Goal: Complete application form

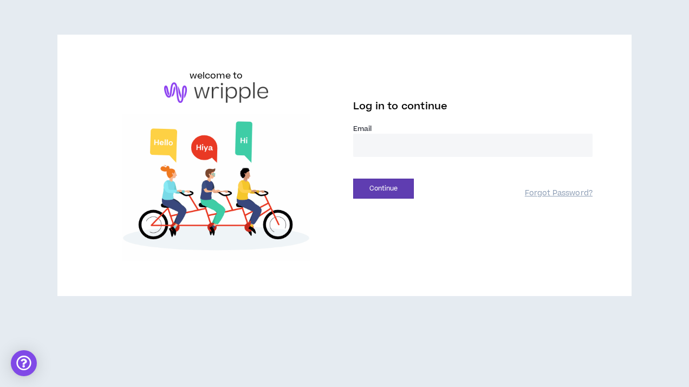
click at [429, 145] on input "email" at bounding box center [472, 145] width 239 height 23
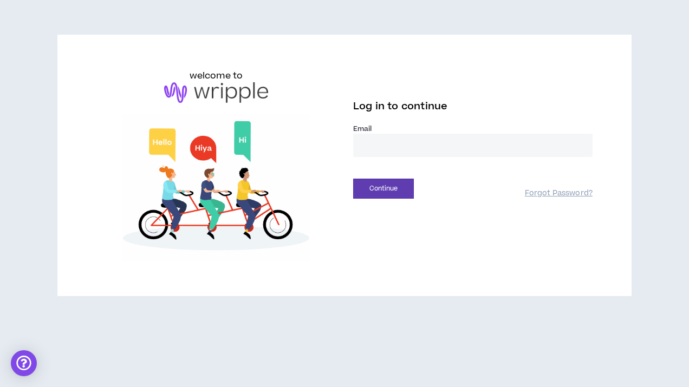
type input "**********"
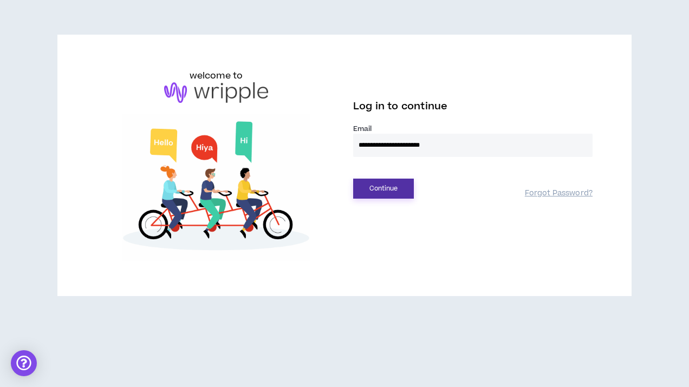
click at [406, 188] on button "Continue" at bounding box center [383, 189] width 61 height 20
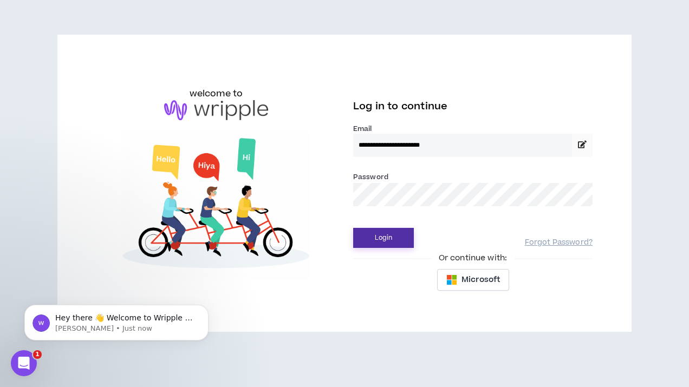
click at [379, 241] on button "Login" at bounding box center [383, 238] width 61 height 20
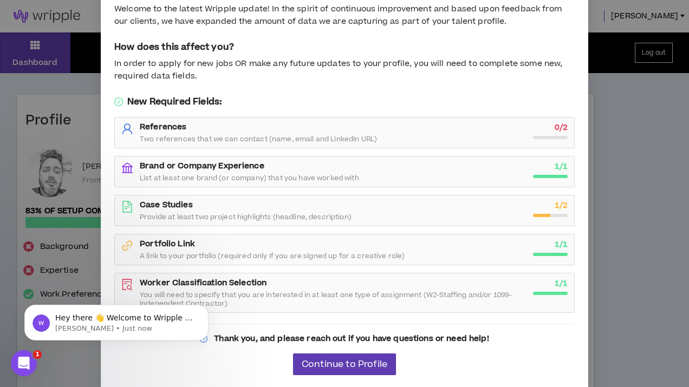
scroll to position [49, 0]
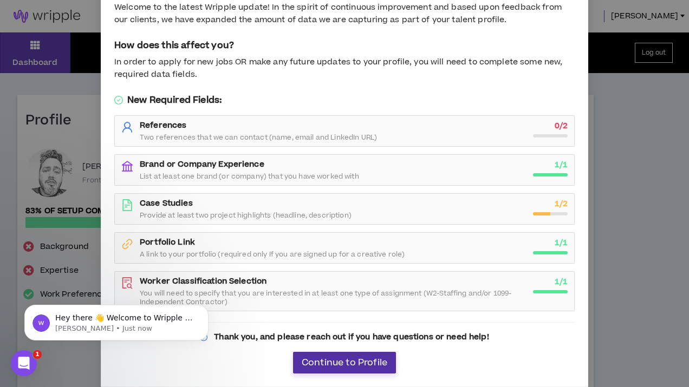
click at [362, 364] on span "Continue to Profile" at bounding box center [345, 363] width 86 height 10
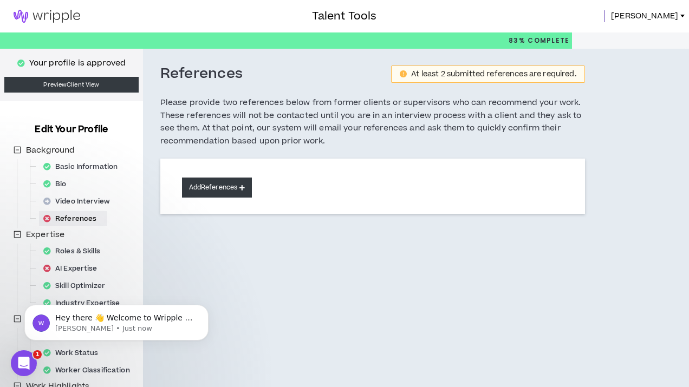
click at [218, 192] on button "Add References" at bounding box center [217, 188] width 70 height 20
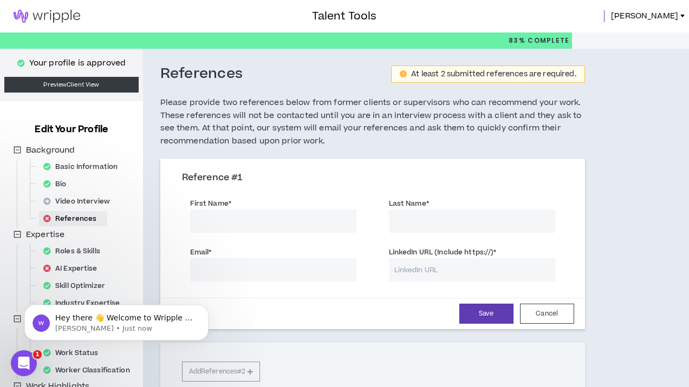
click at [218, 224] on input "First Name *" at bounding box center [273, 221] width 166 height 23
type input "[PERSON_NAME]"
click at [225, 273] on input "Email *" at bounding box center [273, 269] width 166 height 23
click at [196, 229] on input "[PERSON_NAME]" at bounding box center [273, 221] width 166 height 23
click at [434, 221] on input "Last Name *" at bounding box center [472, 221] width 166 height 23
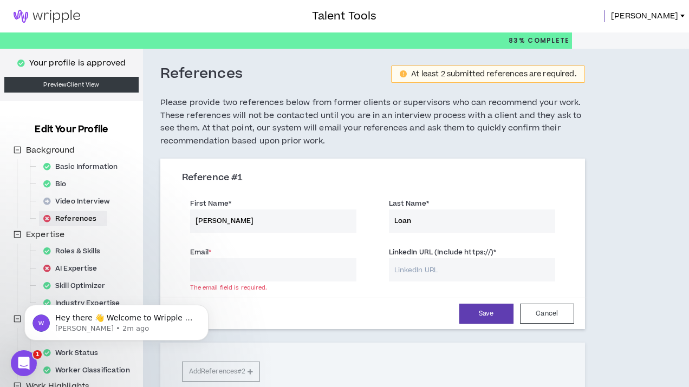
type input "Loan"
click at [442, 273] on input "LinkedIn URL (Include https://) *" at bounding box center [472, 269] width 166 height 23
paste input "[URL][DOMAIN_NAME][PERSON_NAME]"
type input "[URL][DOMAIN_NAME][PERSON_NAME]"
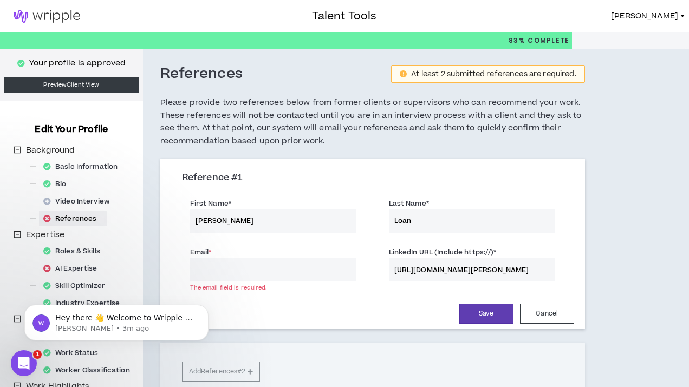
scroll to position [0, 0]
click at [317, 272] on input "Email *" at bounding box center [273, 269] width 166 height 23
paste input "[DOMAIN_NAME][EMAIL_ADDRESS][DOMAIN_NAME]"
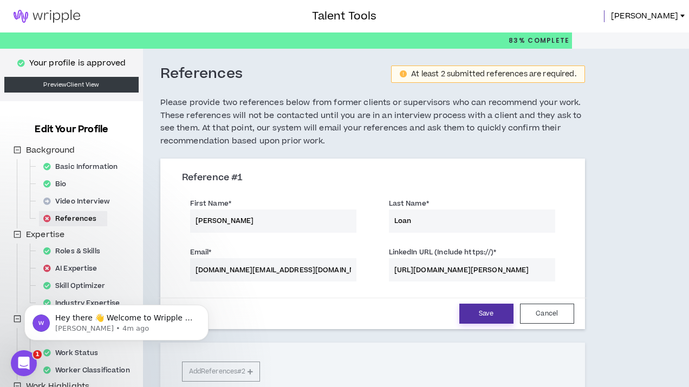
type input "[DOMAIN_NAME][EMAIL_ADDRESS][DOMAIN_NAME]"
click at [477, 315] on button "Save" at bounding box center [486, 314] width 54 height 20
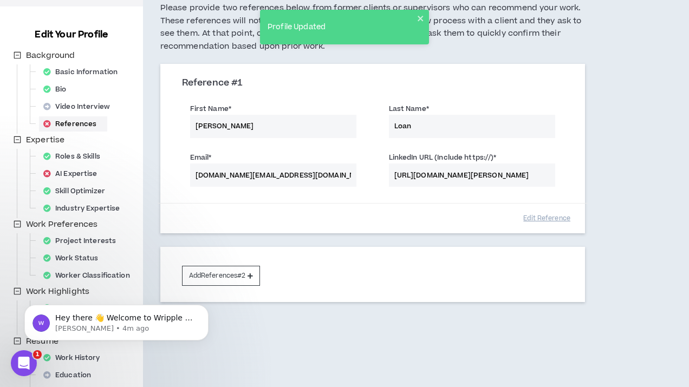
scroll to position [111, 0]
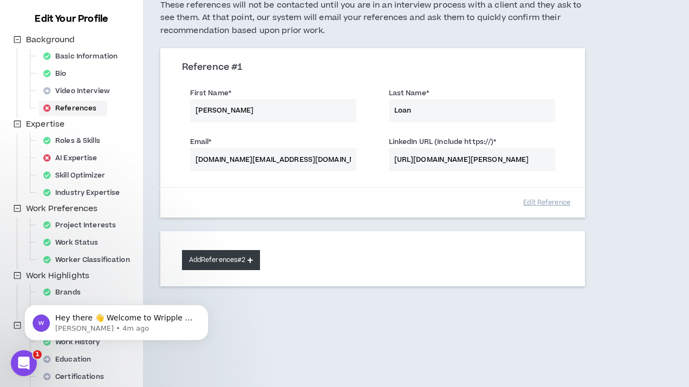
click at [242, 261] on button "Add References #2" at bounding box center [221, 260] width 79 height 20
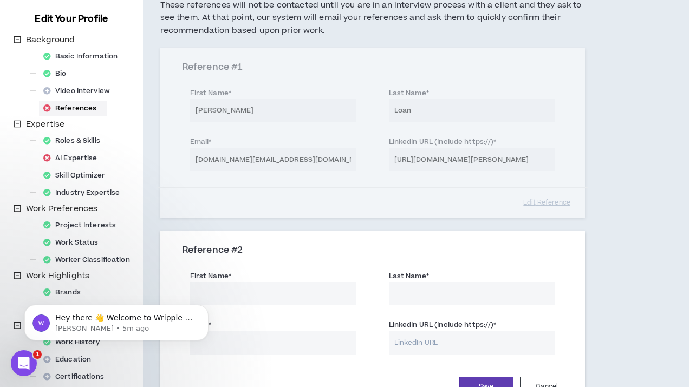
click at [420, 342] on input "LinkedIn URL (Include https://) *" at bounding box center [472, 343] width 166 height 23
paste input "[URL][DOMAIN_NAME][PERSON_NAME]"
drag, startPoint x: 512, startPoint y: 344, endPoint x: 475, endPoint y: 343, distance: 36.8
click at [475, 343] on input "[URL][DOMAIN_NAME][PERSON_NAME]" at bounding box center [472, 343] width 166 height 23
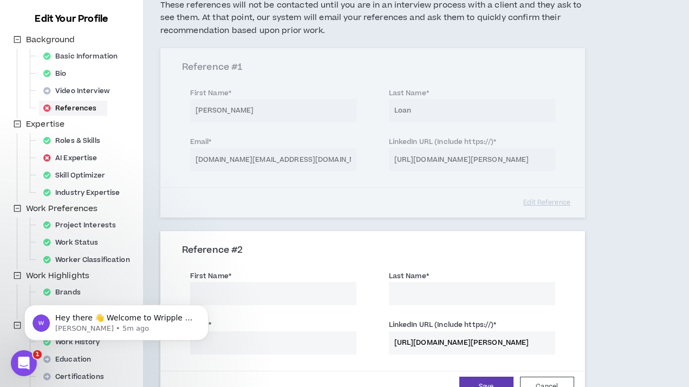
type input "[URL][DOMAIN_NAME][PERSON_NAME]"
click at [282, 297] on input "First Name *" at bounding box center [273, 293] width 166 height 23
paste input "[PERSON_NAME]"
type input "[PERSON_NAME]"
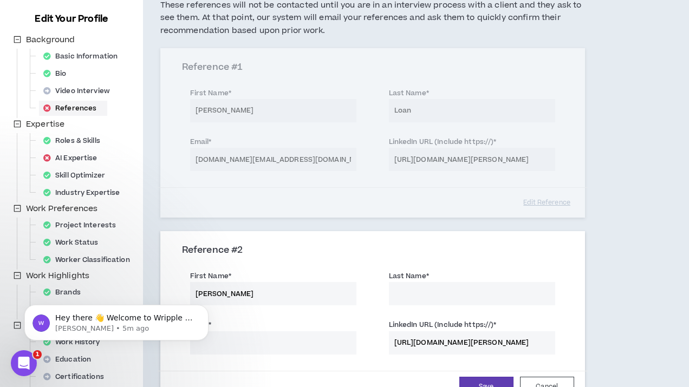
click at [421, 293] on input "Last Name *" at bounding box center [472, 293] width 166 height 23
paste input "[PERSON_NAME]"
drag, startPoint x: 414, startPoint y: 292, endPoint x: 371, endPoint y: 293, distance: 42.8
click at [371, 293] on div "First Name * [PERSON_NAME] Last Name * [PERSON_NAME]" at bounding box center [373, 289] width 398 height 49
type input "[PERSON_NAME]"
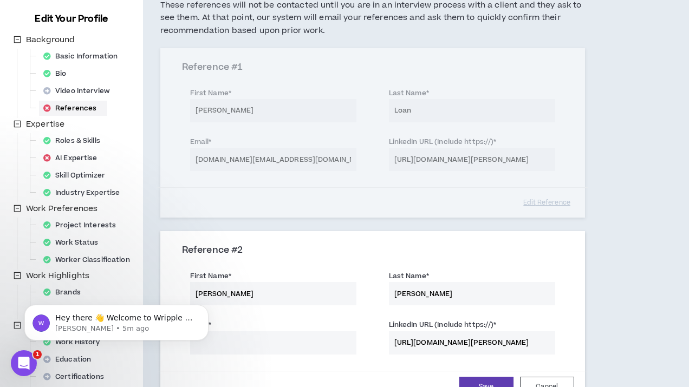
click at [247, 293] on input "[PERSON_NAME]" at bounding box center [273, 293] width 166 height 23
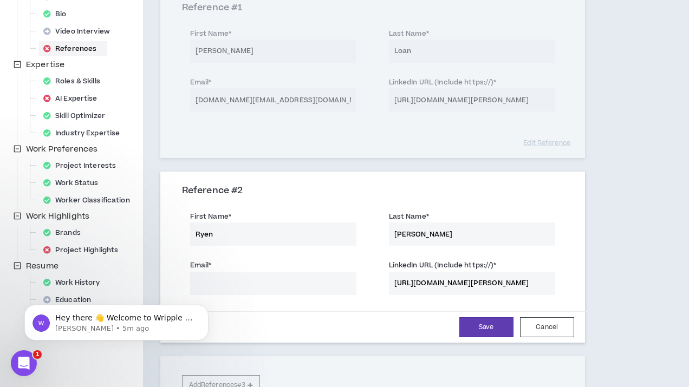
scroll to position [181, 0]
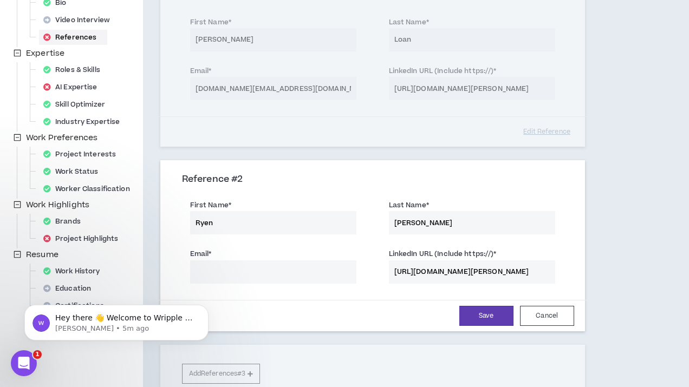
type input "Ryen"
click at [291, 273] on input "Email *" at bounding box center [273, 272] width 166 height 23
paste input "[EMAIL_ADDRESS][DOMAIN_NAME]"
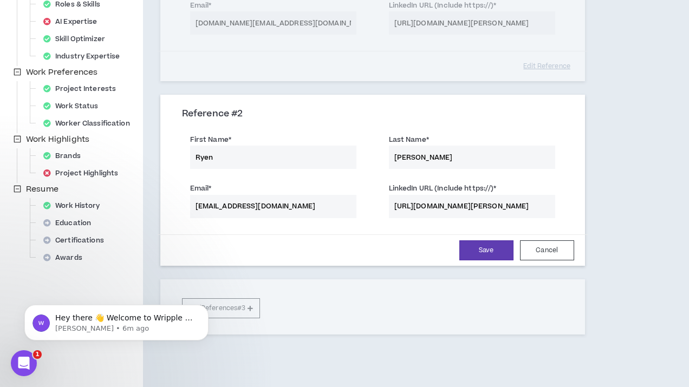
scroll to position [252, 0]
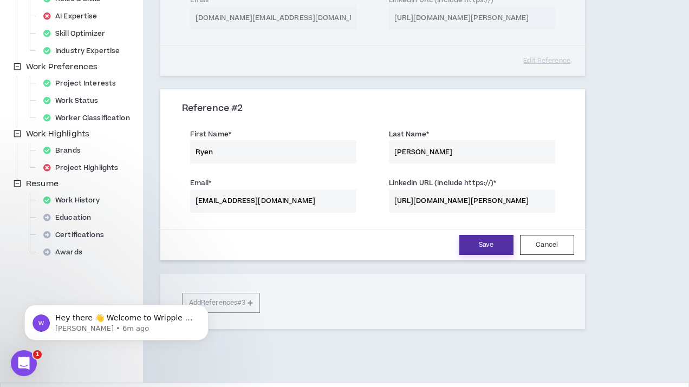
type input "[EMAIL_ADDRESS][DOMAIN_NAME]"
click at [476, 245] on button "Save" at bounding box center [486, 245] width 54 height 20
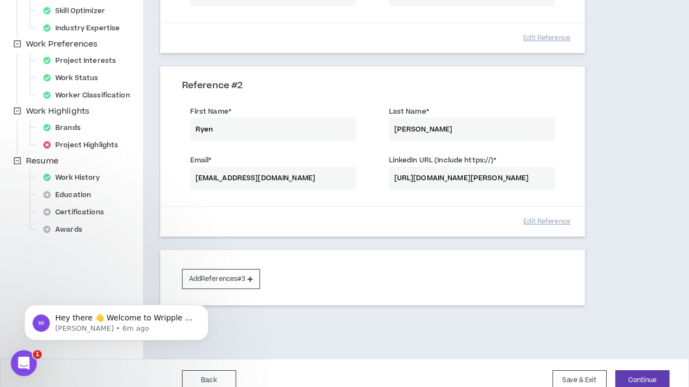
scroll to position [289, 0]
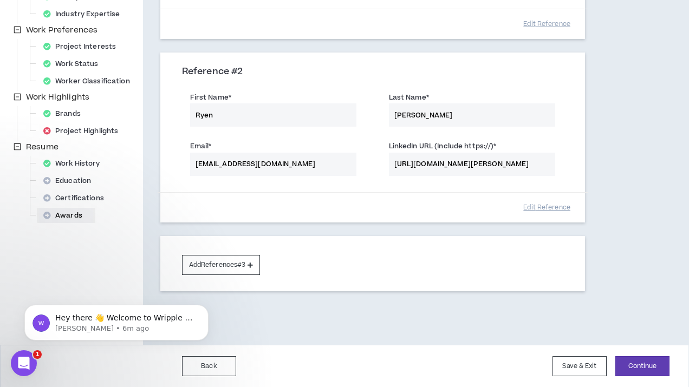
click at [82, 215] on div "Awards" at bounding box center [66, 215] width 54 height 15
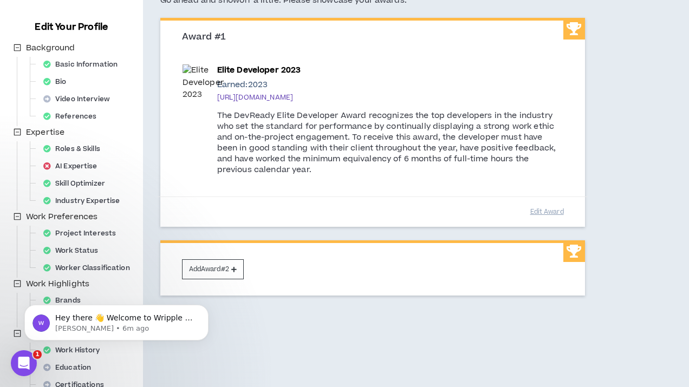
scroll to position [104, 0]
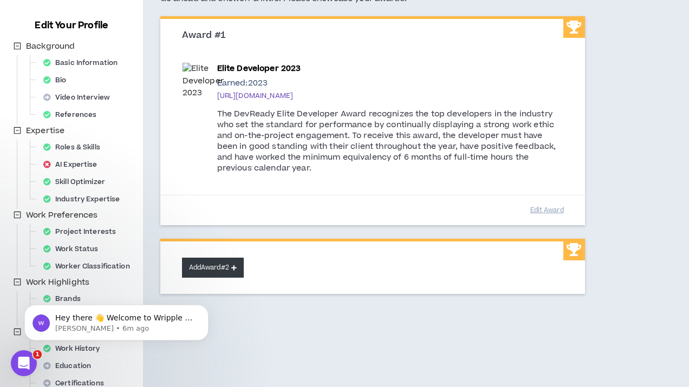
click at [211, 269] on button "Add Award #2" at bounding box center [213, 268] width 62 height 20
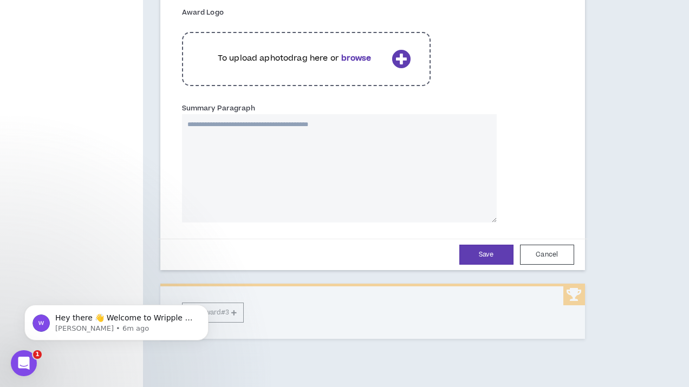
scroll to position [563, 0]
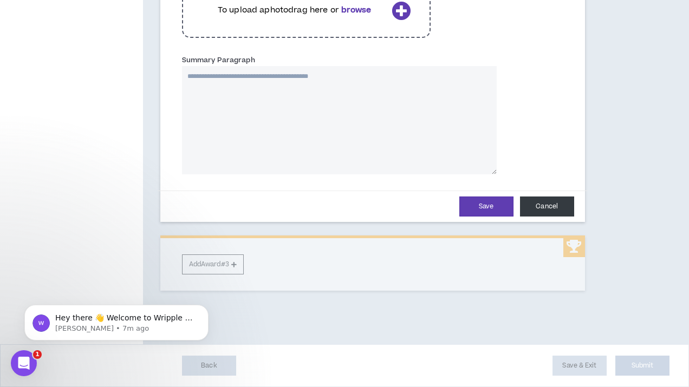
click at [543, 210] on button "Cancel" at bounding box center [547, 207] width 54 height 20
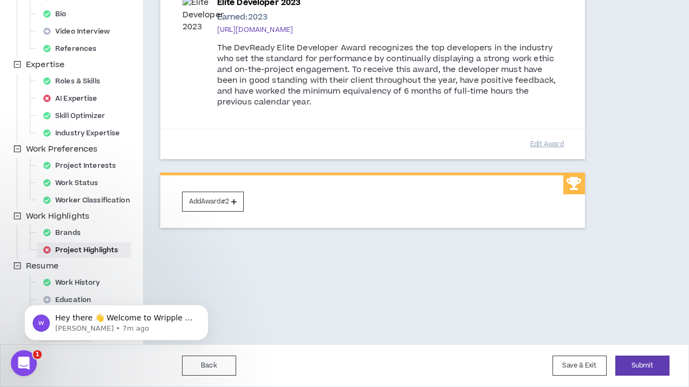
click at [106, 247] on div "Project Highlights" at bounding box center [84, 250] width 90 height 15
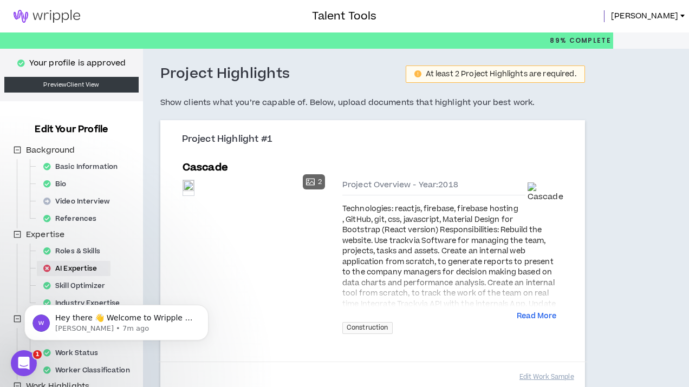
click at [94, 268] on div "AI Expertise" at bounding box center [73, 268] width 69 height 15
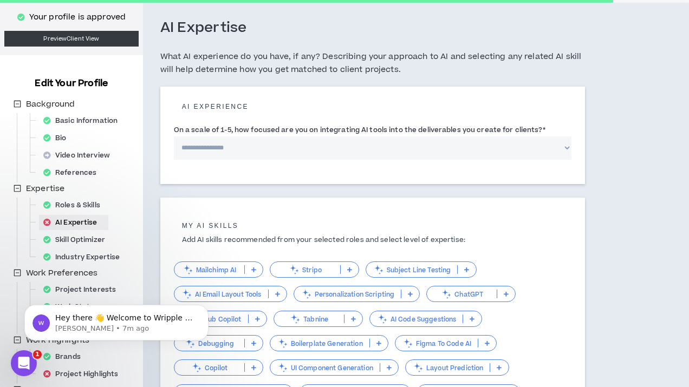
scroll to position [37, 0]
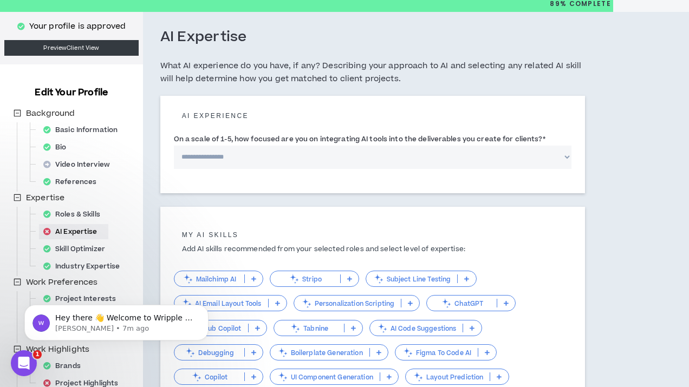
click at [232, 159] on select "**********" at bounding box center [373, 157] width 398 height 23
select select "*"
click at [174, 146] on select "**********" at bounding box center [373, 157] width 398 height 23
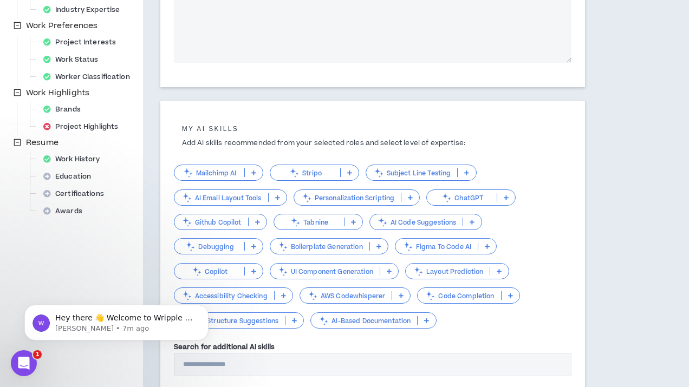
scroll to position [296, 0]
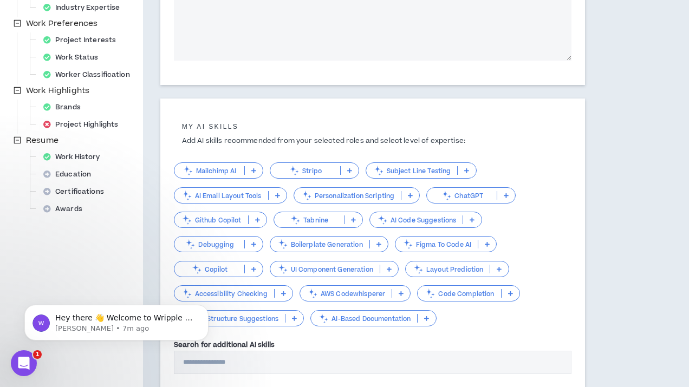
click at [509, 195] on icon at bounding box center [506, 195] width 5 height 5
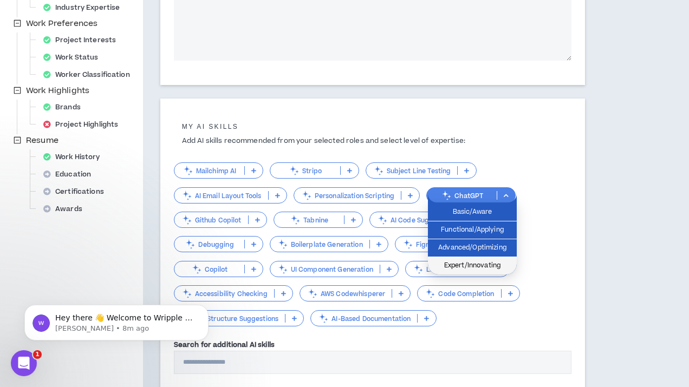
click at [483, 269] on span "Expert/Innovating" at bounding box center [472, 266] width 76 height 12
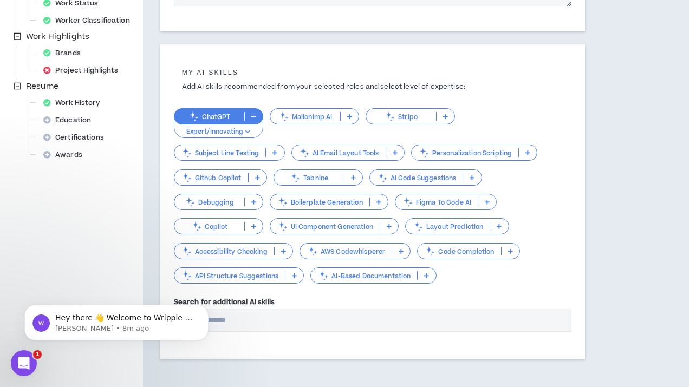
scroll to position [351, 0]
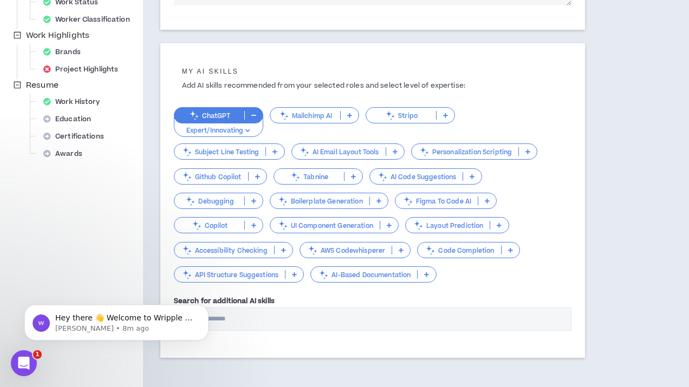
click at [257, 175] on icon at bounding box center [257, 176] width 5 height 5
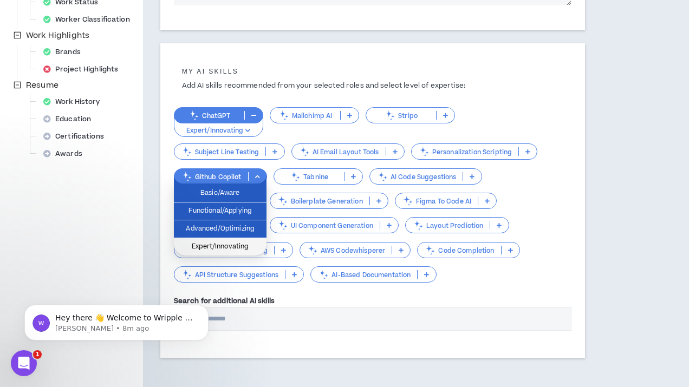
click at [236, 248] on span "Expert/Innovating" at bounding box center [220, 247] width 80 height 12
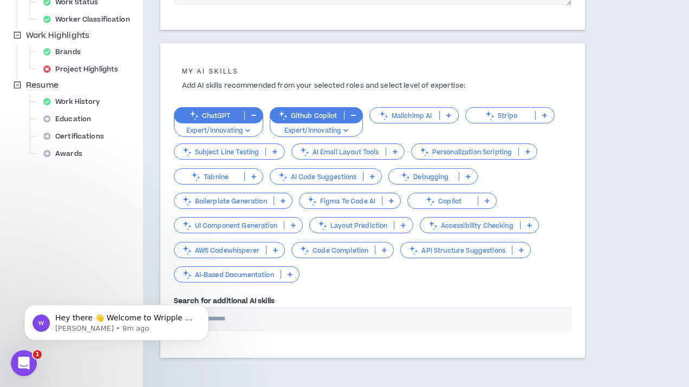
click at [284, 203] on icon at bounding box center [283, 200] width 5 height 5
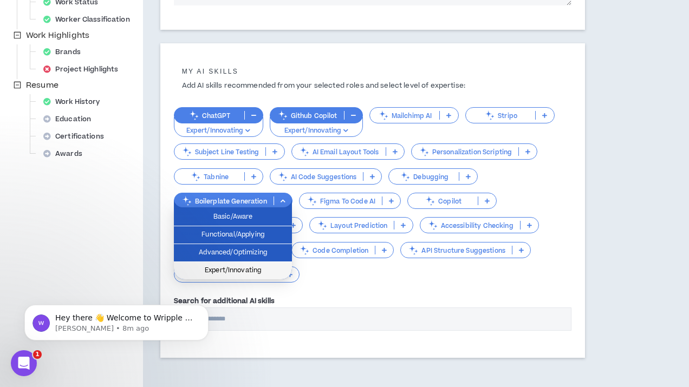
click at [257, 275] on span "Expert/Innovating" at bounding box center [232, 271] width 105 height 12
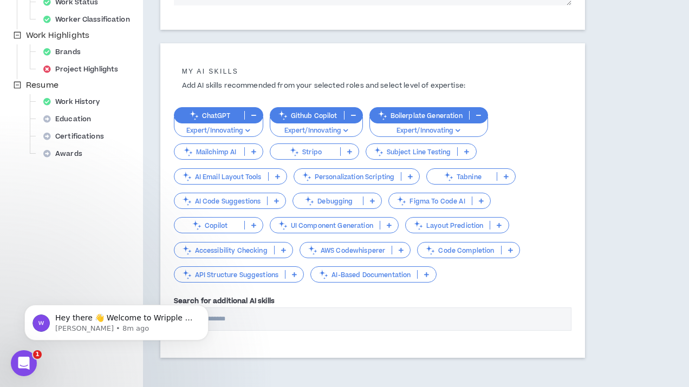
click at [256, 225] on icon at bounding box center [253, 225] width 5 height 5
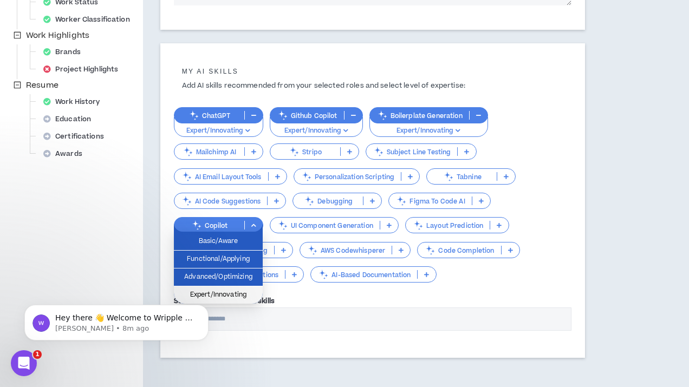
click at [246, 294] on span "Expert/Innovating" at bounding box center [218, 295] width 76 height 12
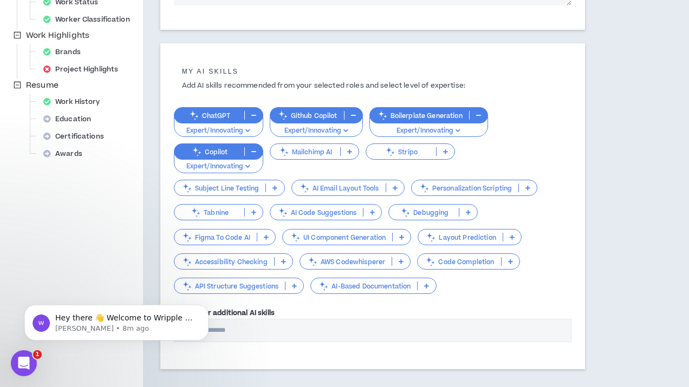
click at [392, 191] on p at bounding box center [395, 188] width 18 height 9
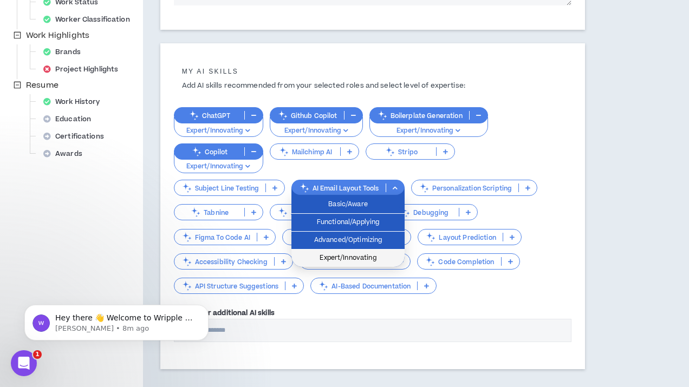
click at [375, 258] on span "Expert/Innovating" at bounding box center [348, 258] width 100 height 12
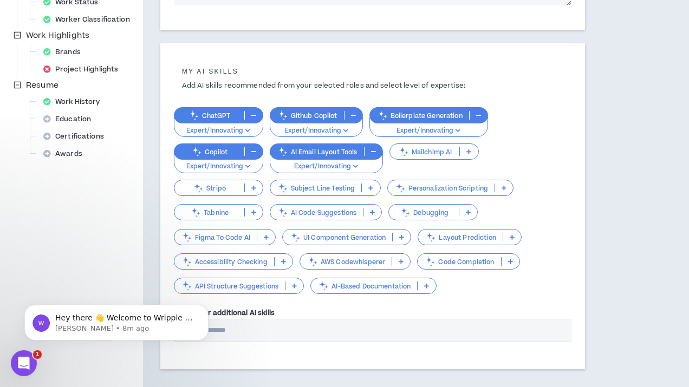
click at [512, 265] on div "Code Completion" at bounding box center [468, 262] width 102 height 16
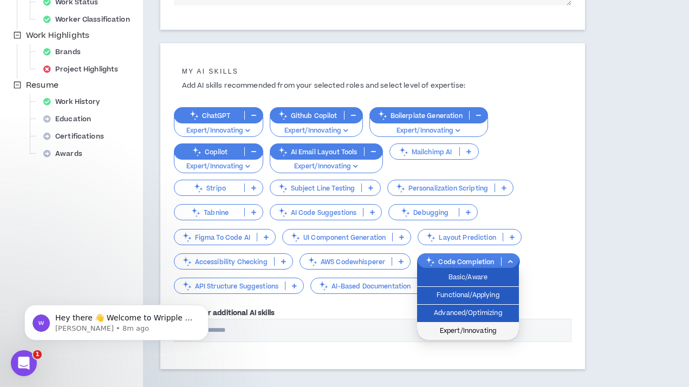
click at [478, 332] on span "Expert/Innovating" at bounding box center [468, 332] width 89 height 12
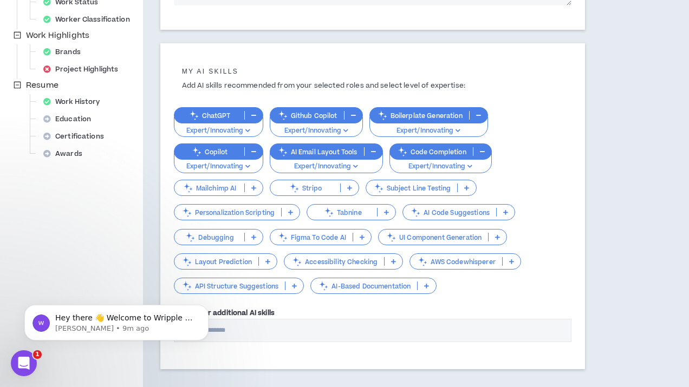
click at [502, 237] on p at bounding box center [498, 237] width 18 height 9
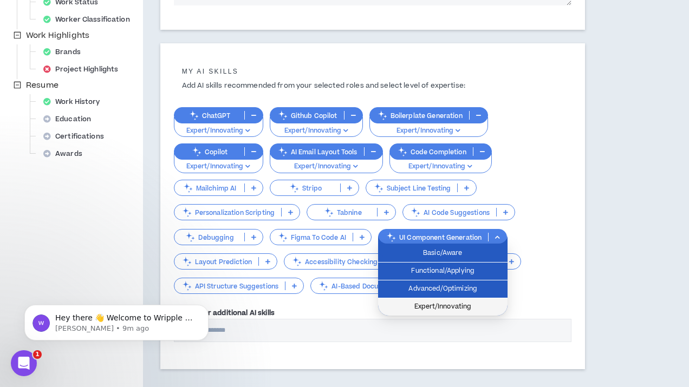
click at [483, 306] on span "Expert/Innovating" at bounding box center [443, 307] width 116 height 12
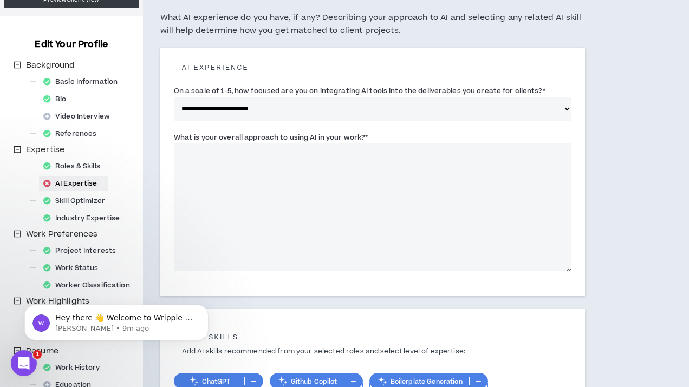
scroll to position [69, 0]
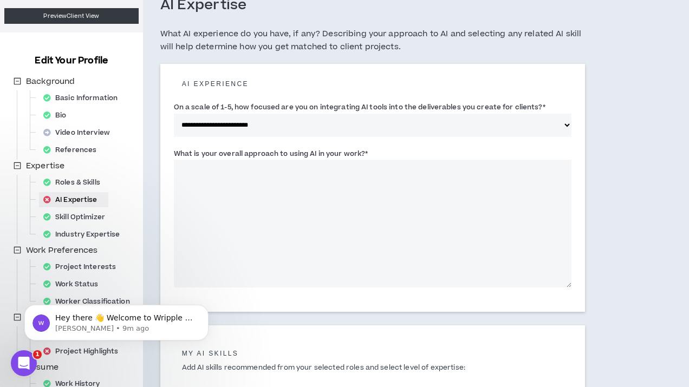
drag, startPoint x: 374, startPoint y: 156, endPoint x: 223, endPoint y: 150, distance: 151.3
click at [223, 150] on div "What is your overall approach to using AI in your work? *" at bounding box center [373, 218] width 398 height 140
drag, startPoint x: 174, startPoint y: 154, endPoint x: 371, endPoint y: 155, distance: 196.7
click at [371, 155] on div "What is your overall approach to using AI in your work? *" at bounding box center [373, 218] width 398 height 140
copy label "What is your overall approach to using AI in your work? *"
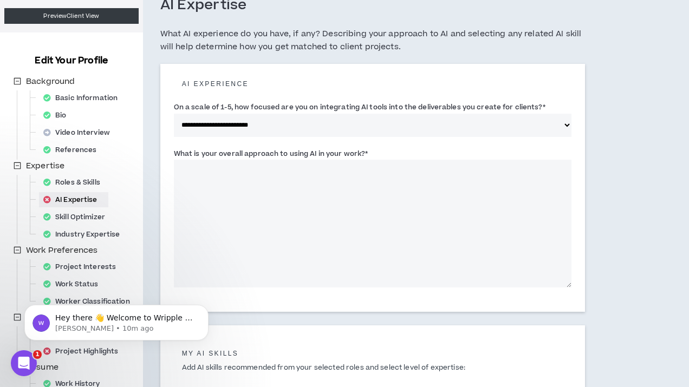
click at [242, 177] on textarea "What is your overall approach to using AI in your work? *" at bounding box center [373, 224] width 398 height 128
paste textarea "**********"
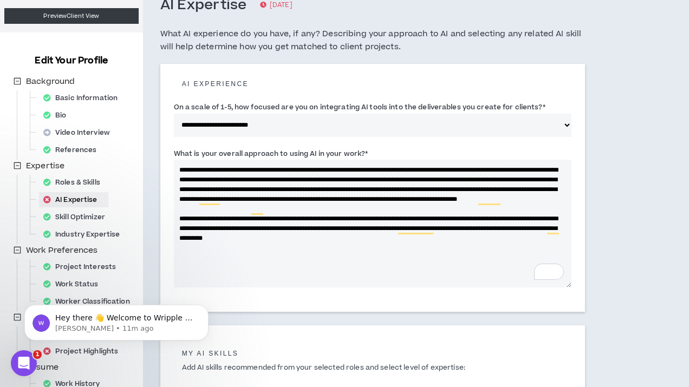
drag, startPoint x: 290, startPoint y: 180, endPoint x: 173, endPoint y: 169, distance: 117.0
click at [174, 169] on textarea "**********" at bounding box center [373, 224] width 398 height 128
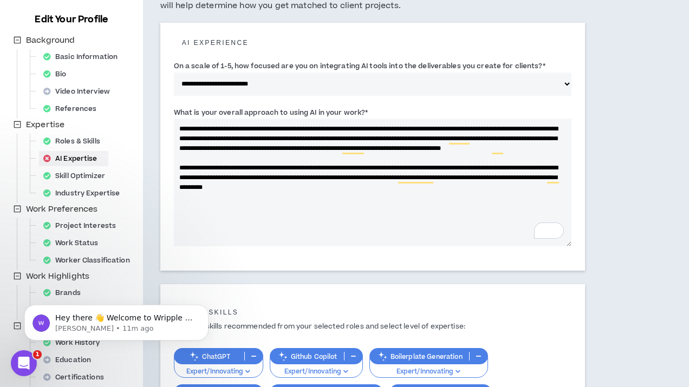
scroll to position [113, 0]
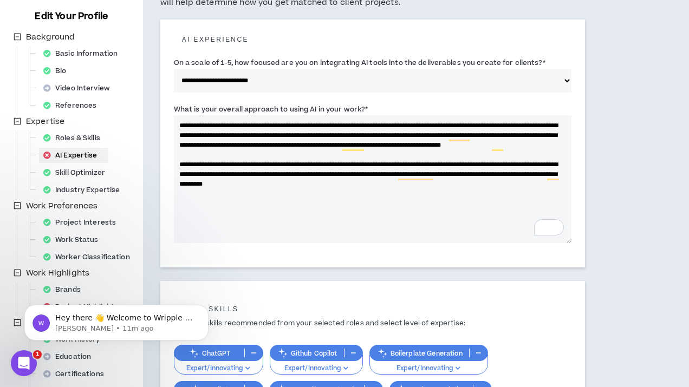
drag, startPoint x: 410, startPoint y: 193, endPoint x: 178, endPoint y: 176, distance: 233.1
click at [178, 176] on textarea "**********" at bounding box center [373, 179] width 398 height 128
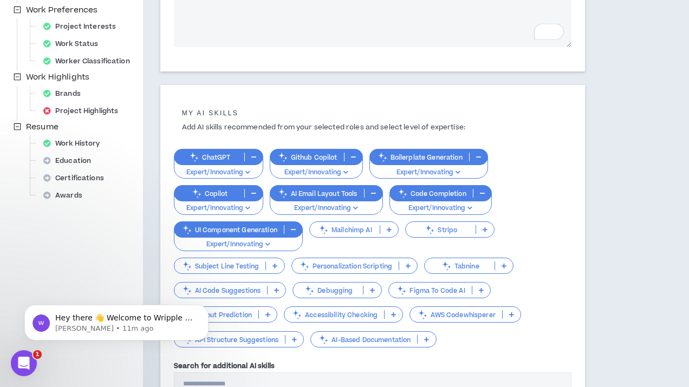
scroll to position [422, 0]
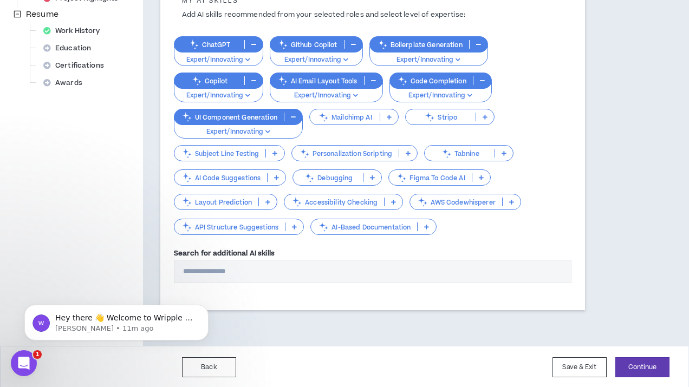
type textarea "**********"
click at [272, 271] on input "Search for additional AI skills" at bounding box center [373, 271] width 398 height 23
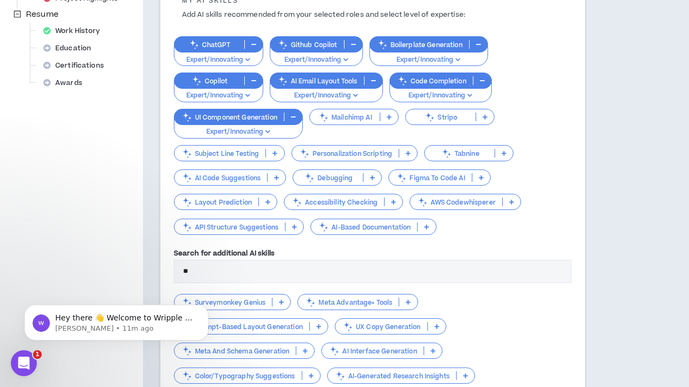
type input "*"
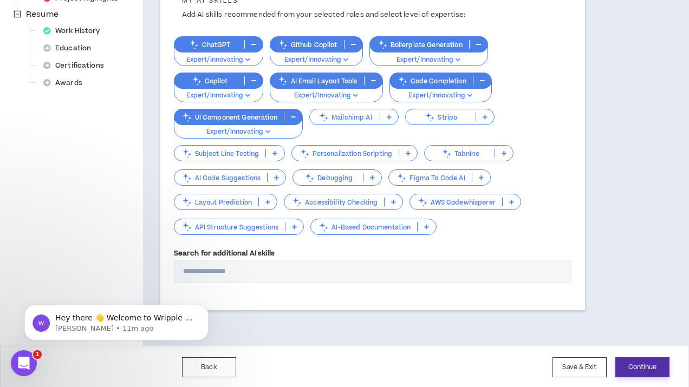
click at [632, 368] on button "Continue" at bounding box center [642, 368] width 54 height 20
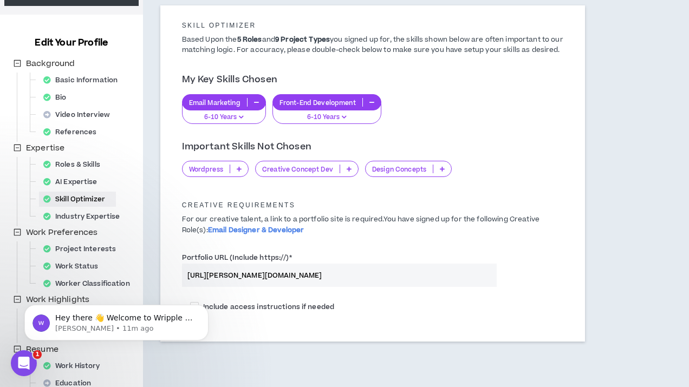
scroll to position [100, 0]
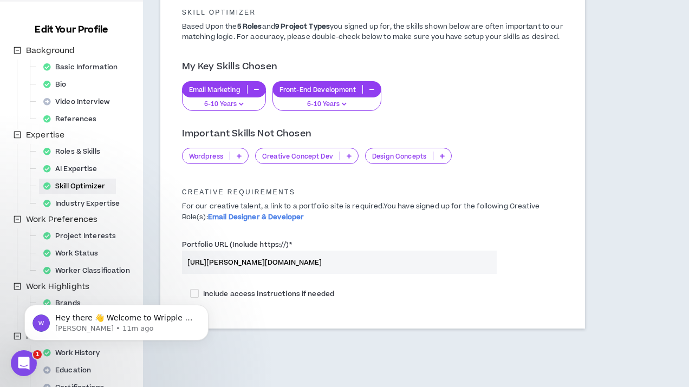
click at [236, 160] on p at bounding box center [239, 156] width 18 height 9
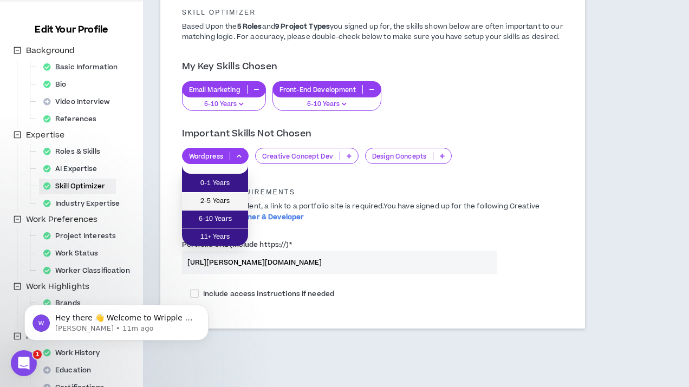
click at [226, 205] on span "2-5 Years" at bounding box center [215, 202] width 53 height 12
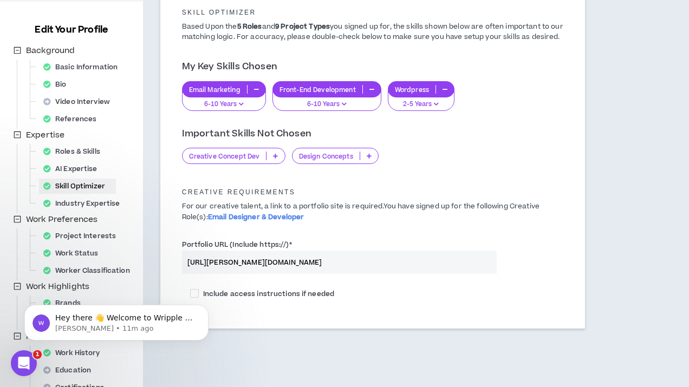
click at [275, 159] on icon at bounding box center [275, 155] width 5 height 5
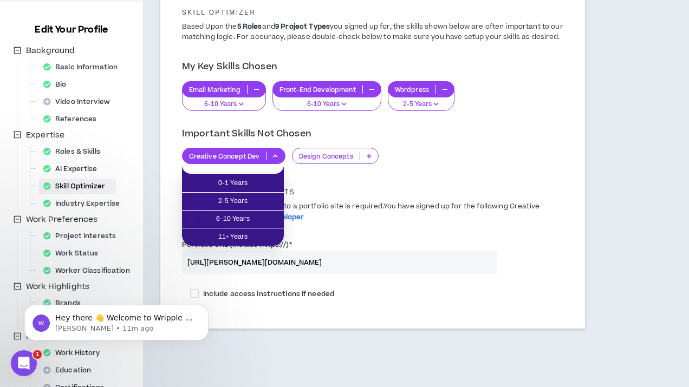
click at [327, 194] on div "Creative Requirements For our creative talent, a link to a portfolio site is re…" at bounding box center [373, 201] width 398 height 53
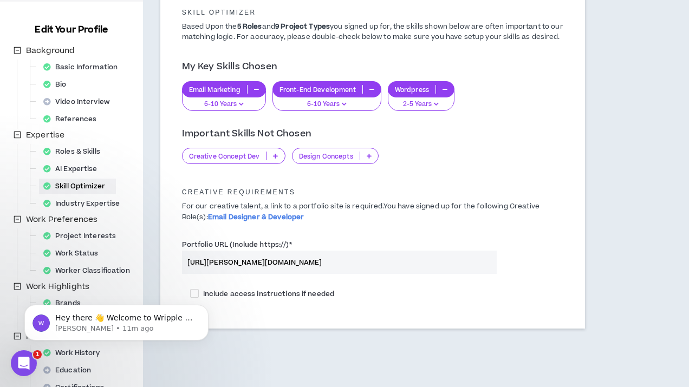
click at [367, 159] on icon at bounding box center [369, 155] width 5 height 5
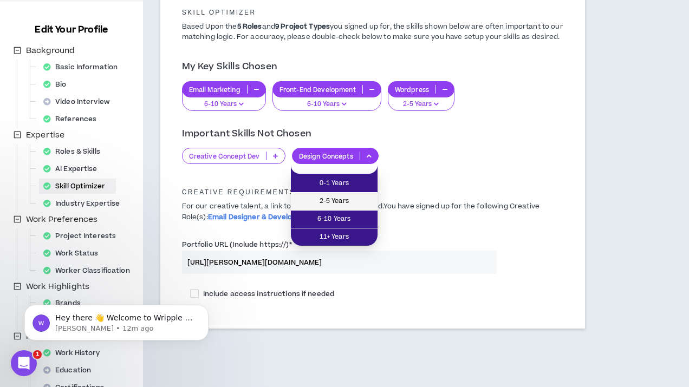
click at [354, 205] on span "2-5 Years" at bounding box center [334, 202] width 74 height 12
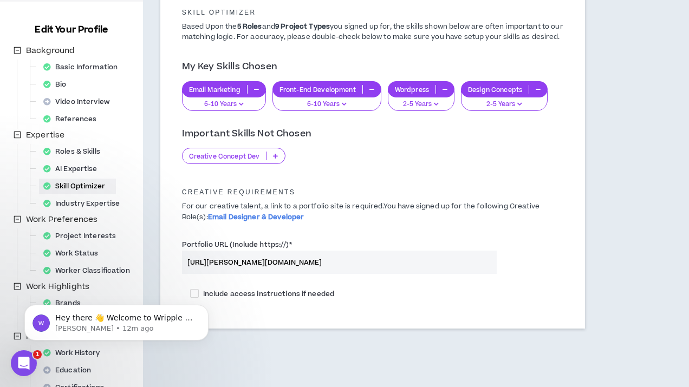
click at [277, 160] on p at bounding box center [276, 156] width 18 height 9
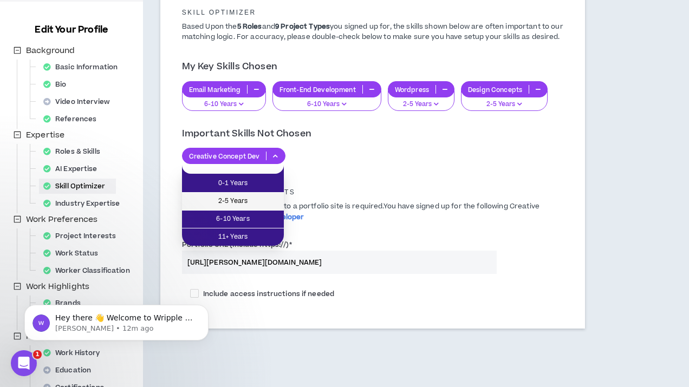
click at [269, 203] on span "2-5 Years" at bounding box center [233, 202] width 89 height 12
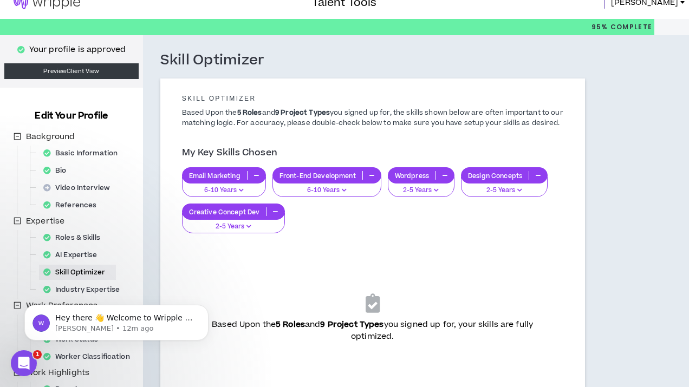
scroll to position [0, 0]
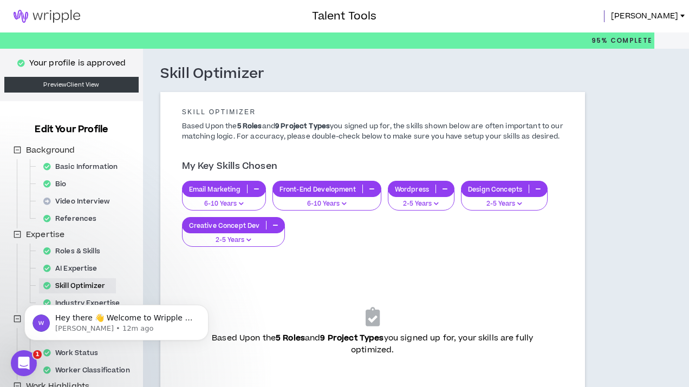
click at [48, 15] on img at bounding box center [47, 16] width 94 height 13
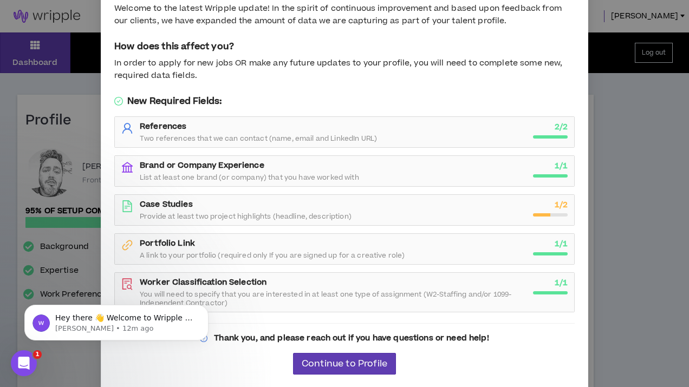
scroll to position [49, 0]
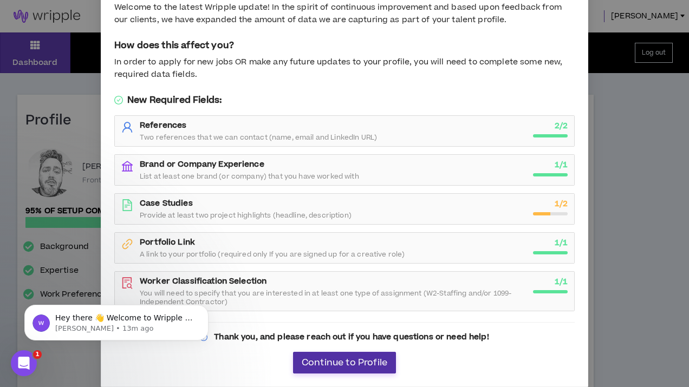
click at [332, 365] on span "Continue to Profile" at bounding box center [345, 363] width 86 height 10
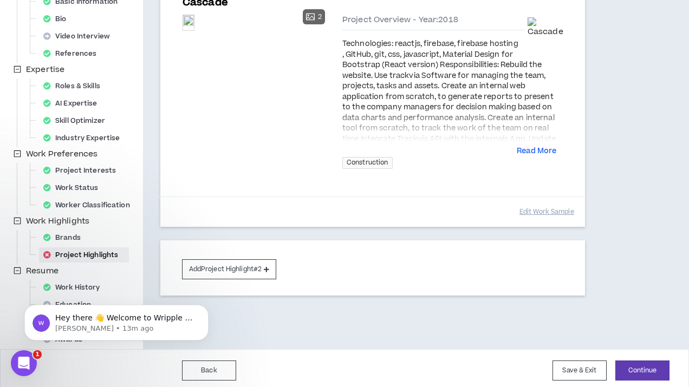
scroll to position [170, 0]
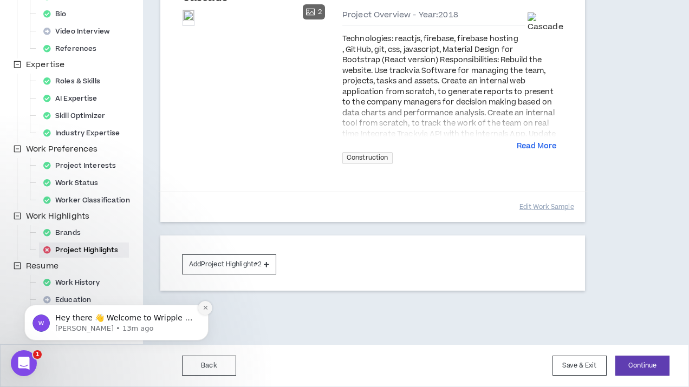
click at [204, 310] on icon "Dismiss notification" at bounding box center [206, 308] width 6 height 6
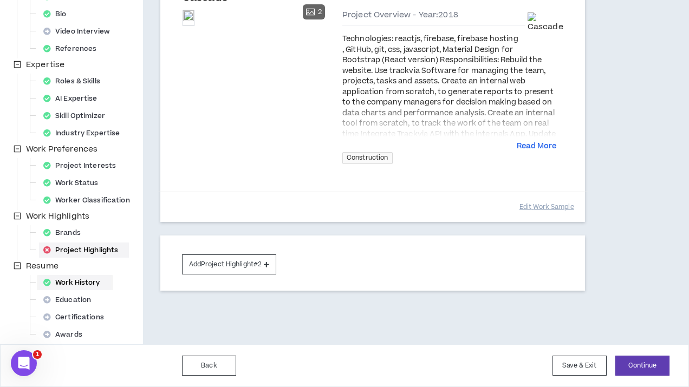
click at [94, 285] on div "Work History" at bounding box center [75, 282] width 72 height 15
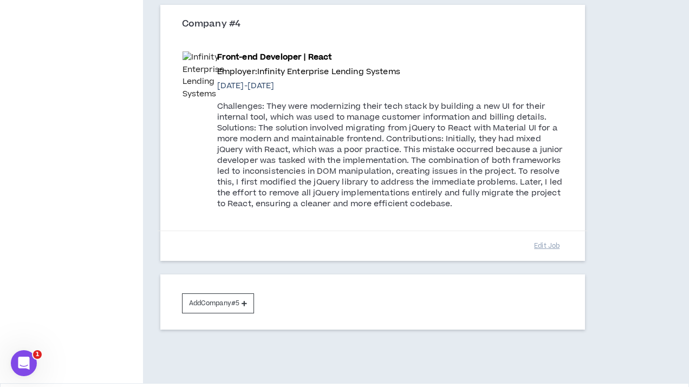
scroll to position [1125, 0]
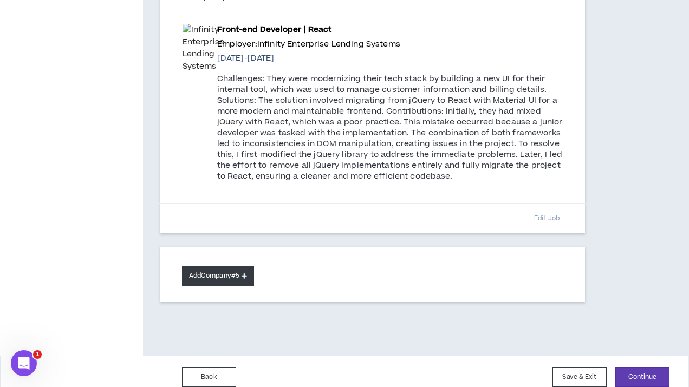
click at [201, 269] on button "Add Company #5" at bounding box center [218, 276] width 72 height 20
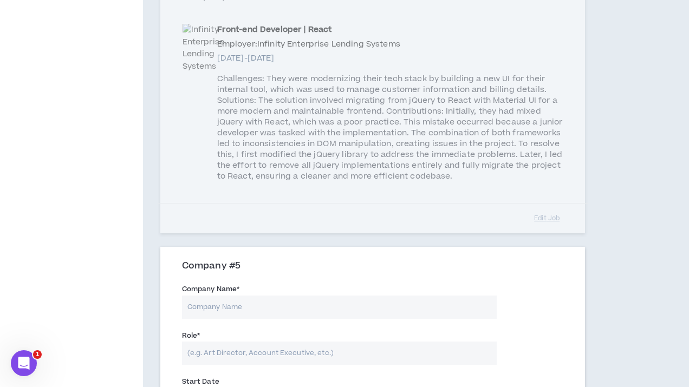
click at [220, 299] on input "Company Name *" at bounding box center [339, 307] width 315 height 23
type input "Liberty Mutual"
click at [307, 346] on input "Role *" at bounding box center [339, 353] width 315 height 23
paste input "Sr. Software Engineer"
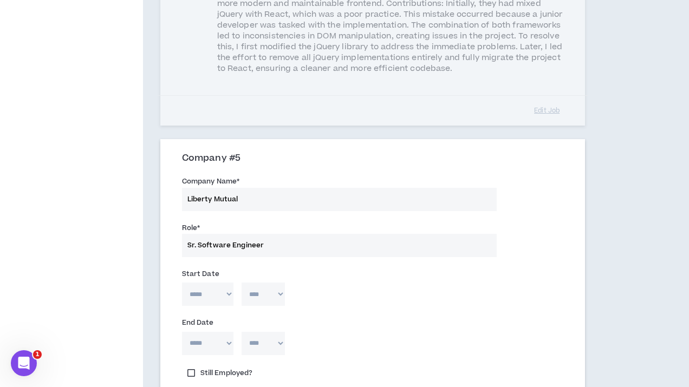
scroll to position [1251, 0]
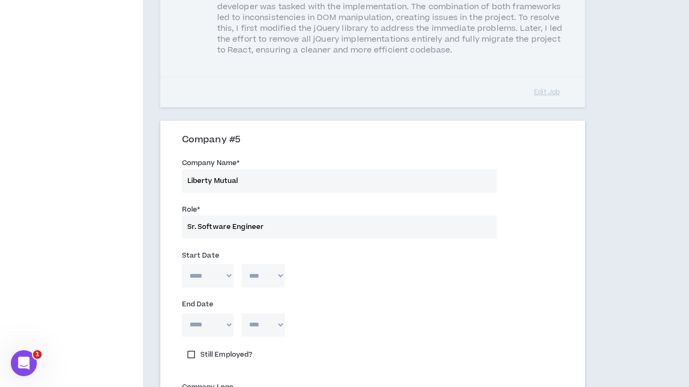
type input "Sr. Software Engineer"
click at [217, 264] on select "***** *** *** *** *** *** **** *** *** **** *** *** ***" at bounding box center [207, 275] width 51 height 23
select select "*"
click at [182, 264] on select "***** *** *** *** *** *** **** *** *** **** *** *** ***" at bounding box center [207, 275] width 51 height 23
click at [257, 266] on select "**** **** **** **** **** **** **** **** **** **** **** **** **** **** **** ****…" at bounding box center [263, 275] width 43 height 23
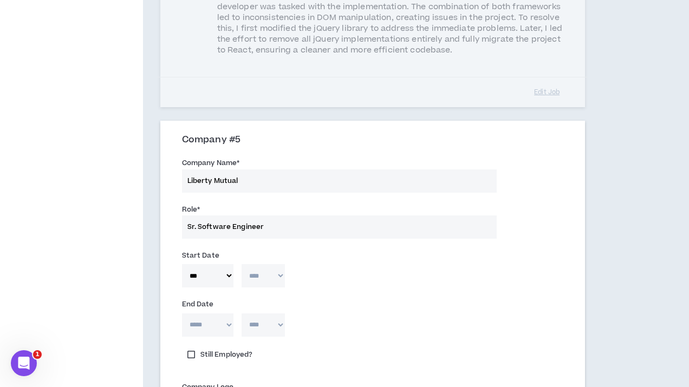
select select "****"
click at [242, 264] on select "**** **** **** **** **** **** **** **** **** **** **** **** **** **** **** ****…" at bounding box center [263, 275] width 43 height 23
click at [218, 317] on select "***** *** *** *** *** *** **** *** *** **** *** *** ***" at bounding box center [207, 325] width 51 height 23
select select "*"
click at [182, 314] on select "***** *** *** *** *** *** **** *** *** **** *** *** ***" at bounding box center [207, 325] width 51 height 23
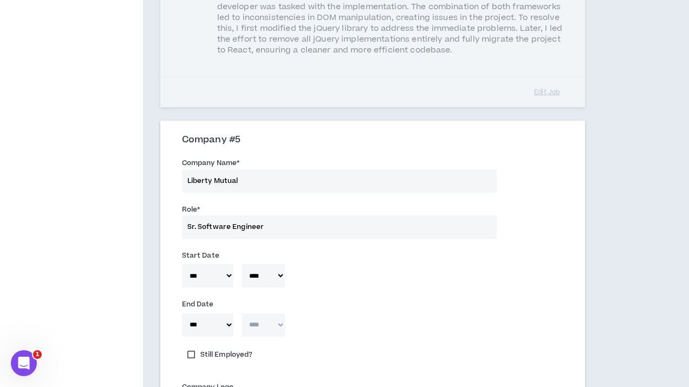
click at [255, 314] on select "**** **** **** **** **** **** **** **** **** **** **** **** **** **** **** ****…" at bounding box center [263, 325] width 43 height 23
select select "****"
click at [242, 314] on select "**** **** **** **** **** **** **** **** **** **** **** **** **** **** **** ****…" at bounding box center [263, 325] width 43 height 23
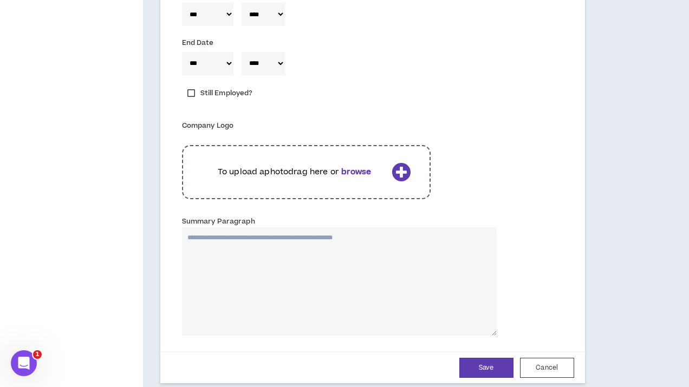
scroll to position [1514, 0]
click at [404, 162] on icon at bounding box center [401, 171] width 19 height 19
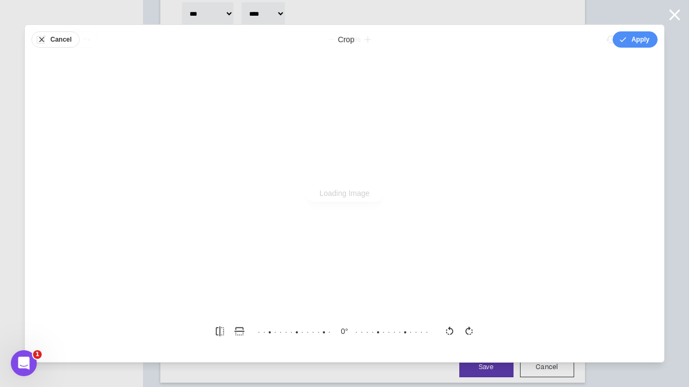
scroll to position [0, 0]
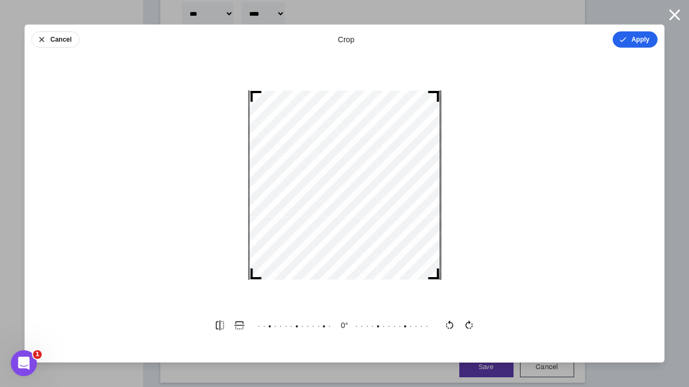
click at [636, 40] on button "Apply" at bounding box center [635, 39] width 45 height 16
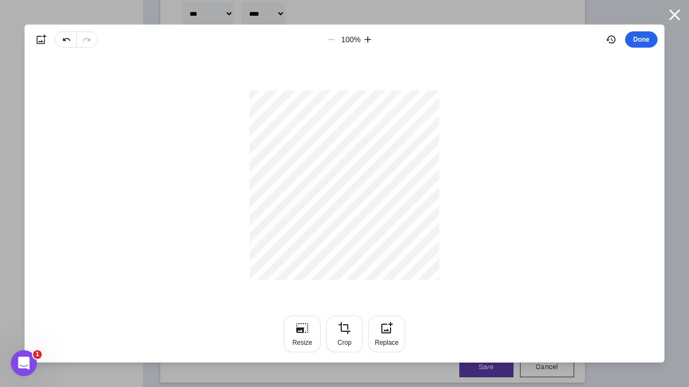
click at [639, 39] on button "Done" at bounding box center [641, 39] width 33 height 16
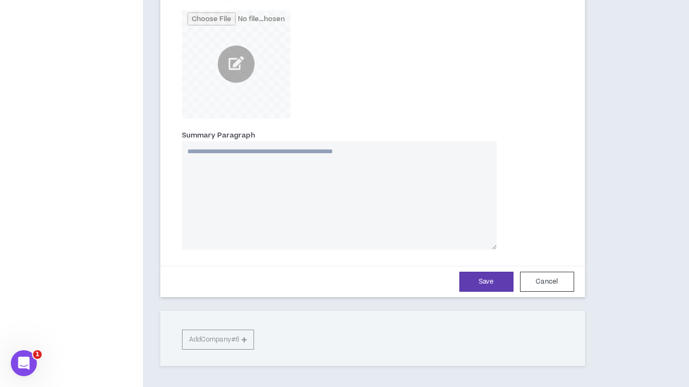
scroll to position [1646, 0]
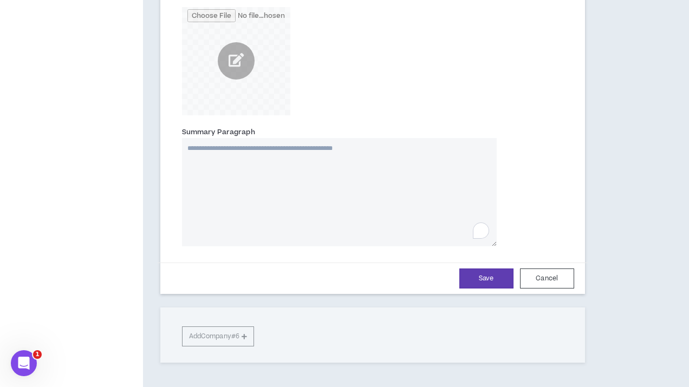
click at [240, 167] on textarea "Summary Paragraph" at bounding box center [339, 192] width 315 height 108
paste textarea "**********"
type textarea "**********"
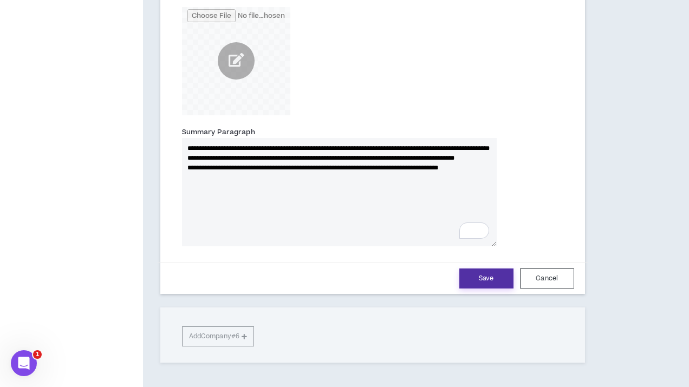
type textarea "**********"
click at [478, 269] on button "Save" at bounding box center [486, 279] width 54 height 20
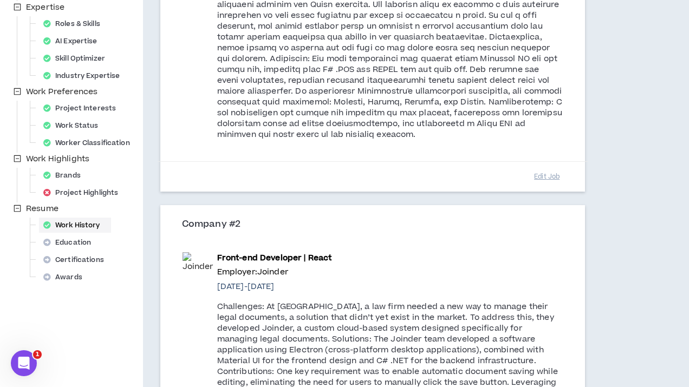
scroll to position [231, 0]
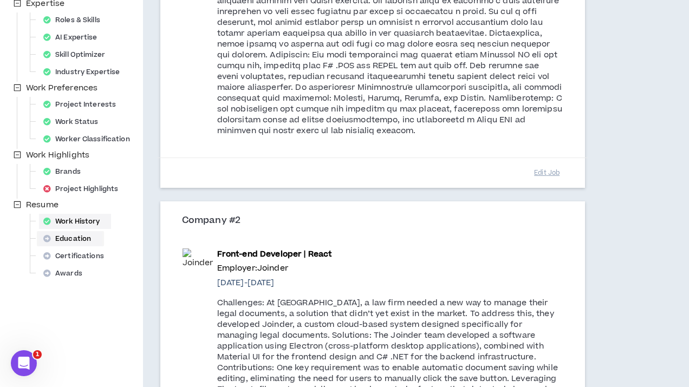
click at [81, 238] on div "Education" at bounding box center [70, 238] width 63 height 15
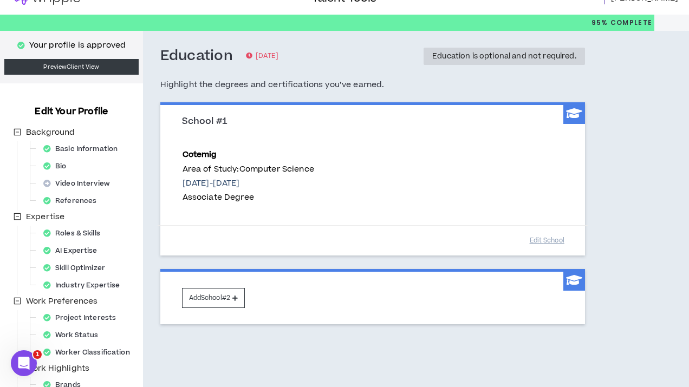
scroll to position [26, 0]
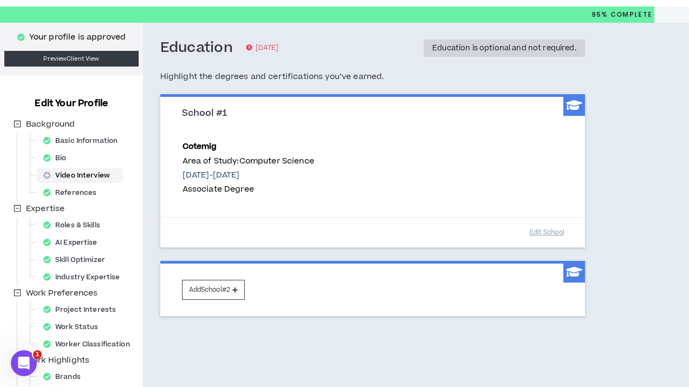
click at [93, 179] on div "Video Interview" at bounding box center [80, 175] width 82 height 15
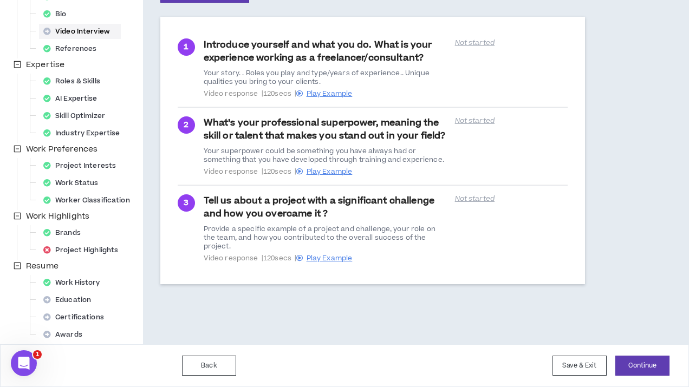
scroll to position [170, 0]
click at [108, 253] on div "Project Highlights" at bounding box center [84, 250] width 90 height 15
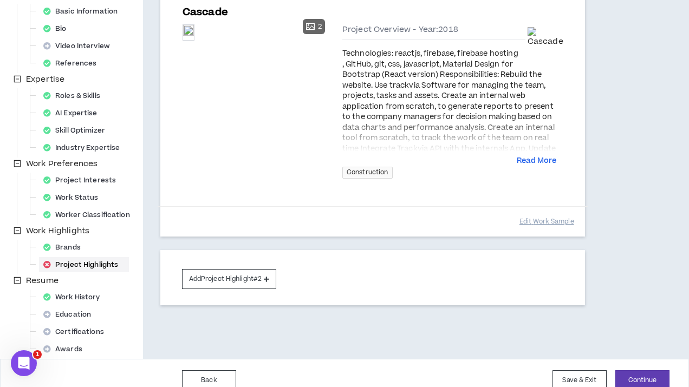
scroll to position [158, 0]
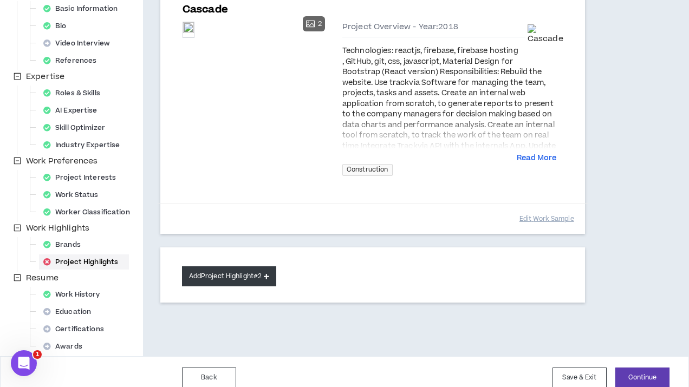
click at [233, 280] on button "Add Project Highlight #2" at bounding box center [229, 277] width 95 height 20
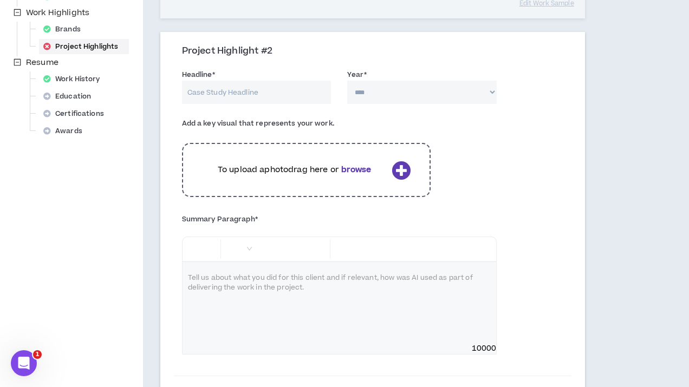
scroll to position [371, 0]
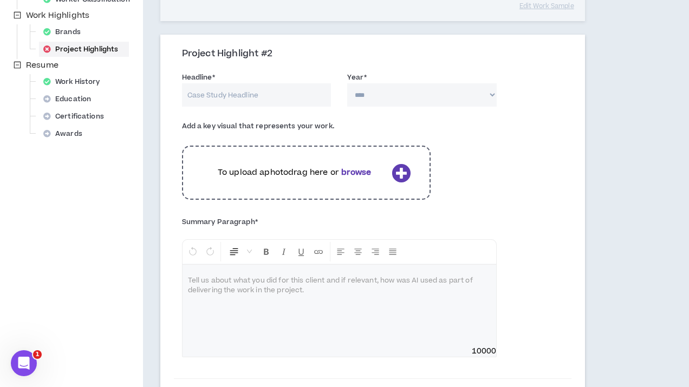
click at [440, 95] on select "**** **** **** **** **** **** **** **** **** **** **** **** **** **** **** ****…" at bounding box center [422, 94] width 150 height 23
select select "****"
click at [347, 83] on select "**** **** **** **** **** **** **** **** **** **** **** **** **** **** **** ****…" at bounding box center [422, 94] width 150 height 23
click at [275, 99] on input "Headline *" at bounding box center [257, 94] width 150 height 23
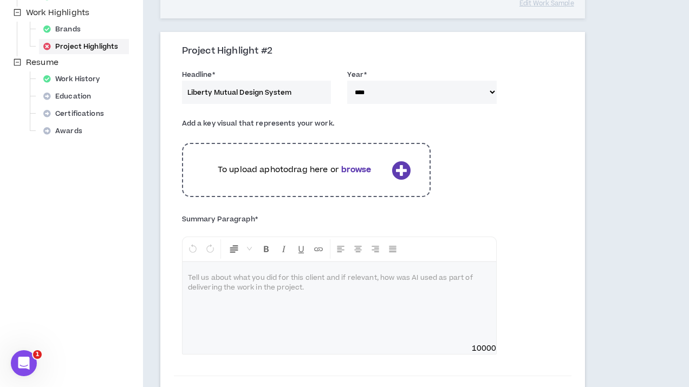
scroll to position [375, 0]
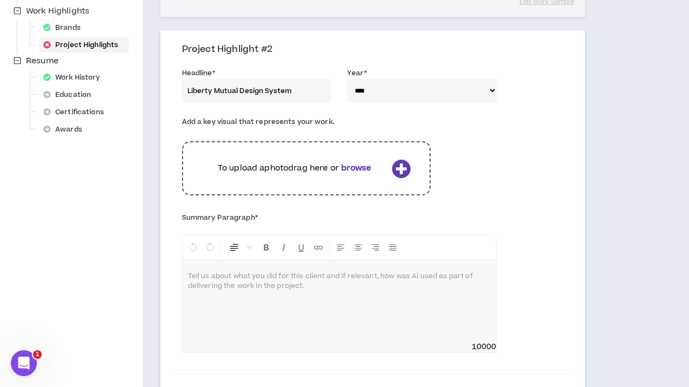
type input "Liberty Mutual Design System"
click at [262, 284] on div at bounding box center [340, 301] width 314 height 81
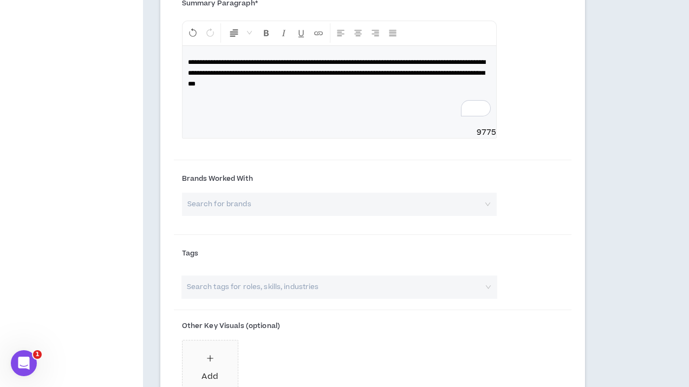
scroll to position [590, 0]
click at [452, 209] on input "search" at bounding box center [336, 203] width 296 height 23
click at [538, 202] on div "Brands Worked With Search for brands" at bounding box center [373, 198] width 398 height 68
click at [453, 207] on input "search" at bounding box center [336, 203] width 296 height 23
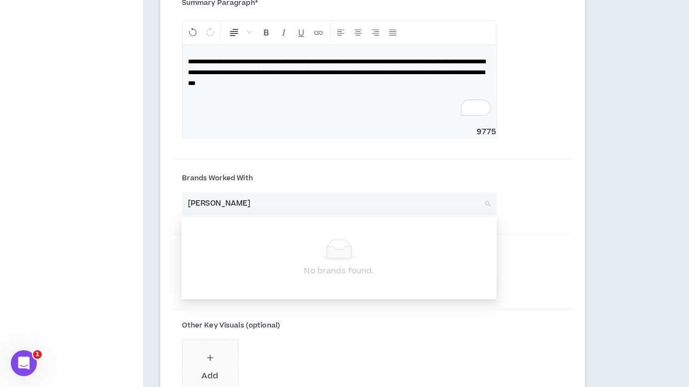
type input "liberty"
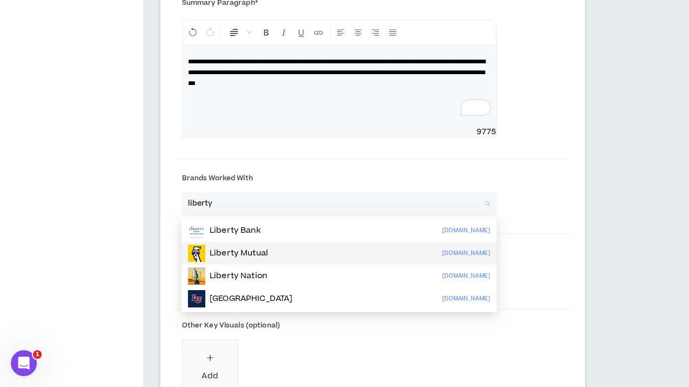
click at [355, 257] on div "Liberty Mutual [DOMAIN_NAME]" at bounding box center [339, 253] width 302 height 17
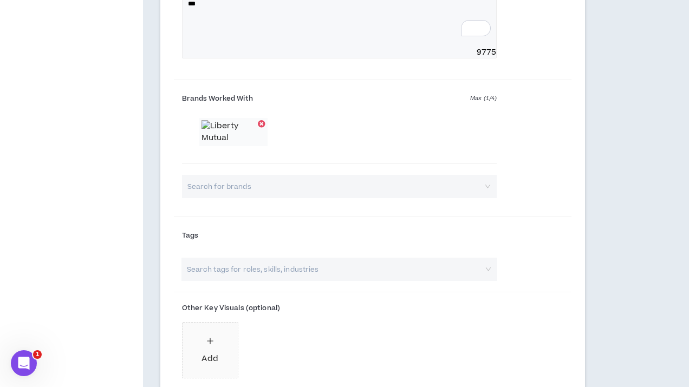
scroll to position [674, 0]
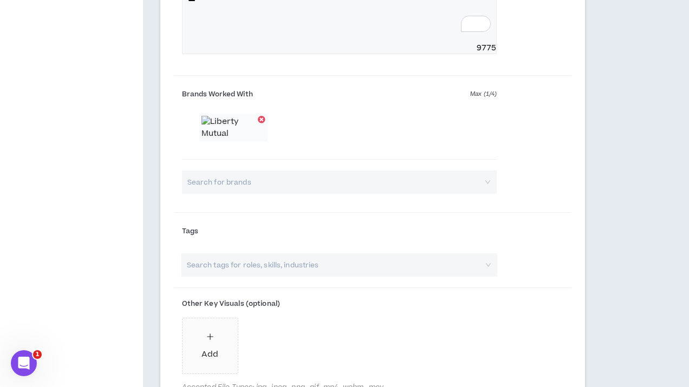
click at [447, 260] on input "search" at bounding box center [333, 265] width 297 height 23
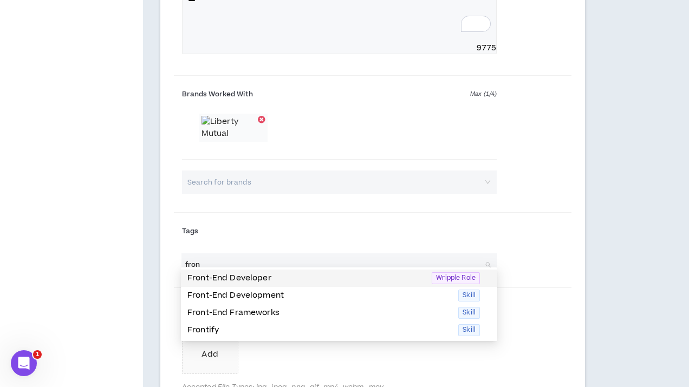
click at [353, 277] on p "Front-End Developer" at bounding box center [306, 278] width 238 height 12
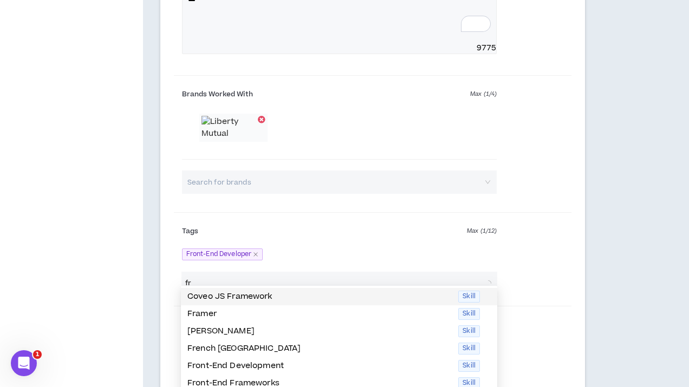
type input "f"
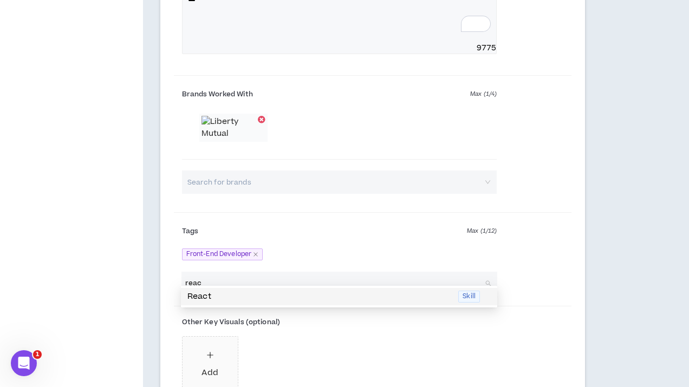
click at [339, 295] on p "React" at bounding box center [319, 297] width 264 height 12
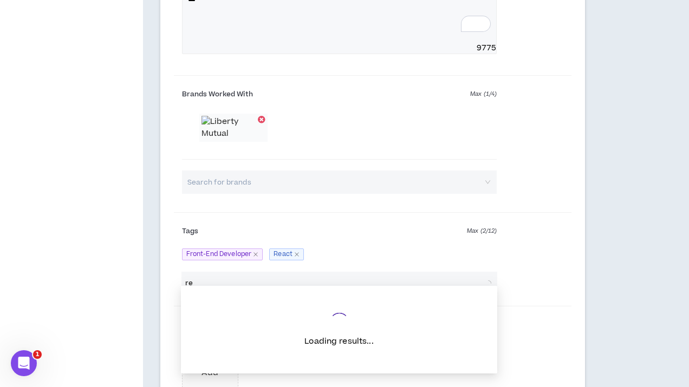
type input "r"
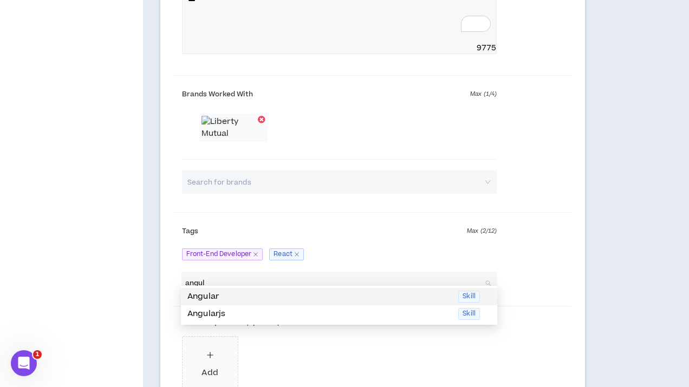
click at [326, 301] on p "Angular" at bounding box center [319, 297] width 264 height 12
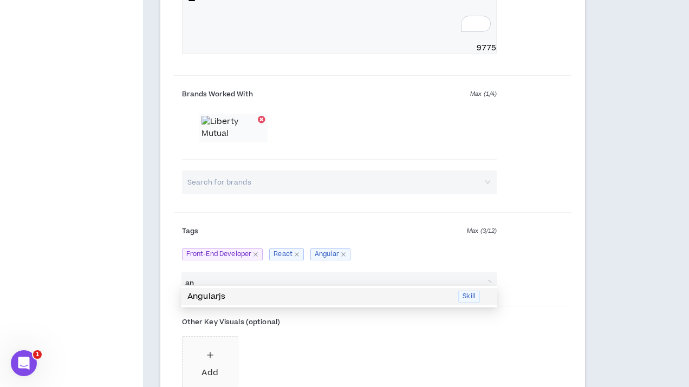
type input "a"
click at [300, 296] on p "Vue" at bounding box center [319, 297] width 264 height 12
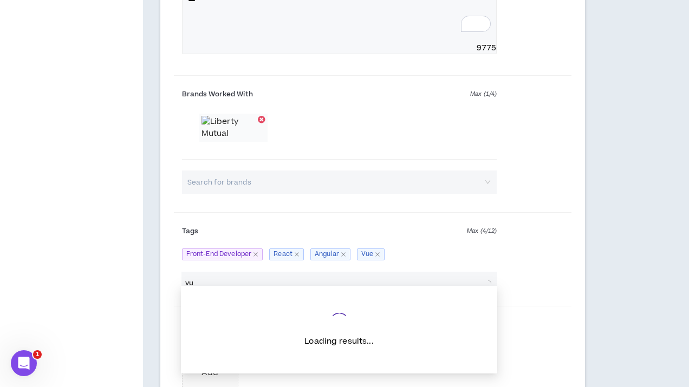
type input "v"
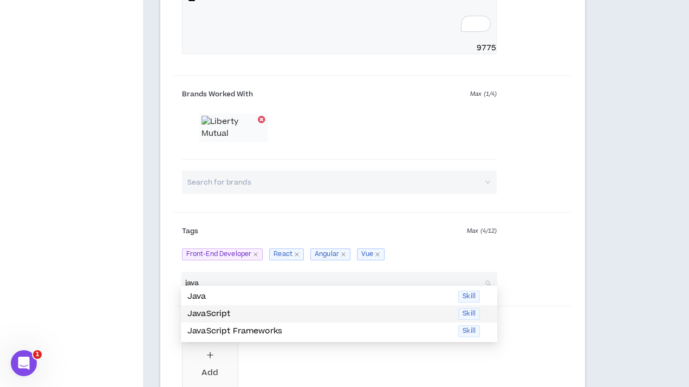
click at [287, 313] on p "JavaScript" at bounding box center [319, 314] width 264 height 12
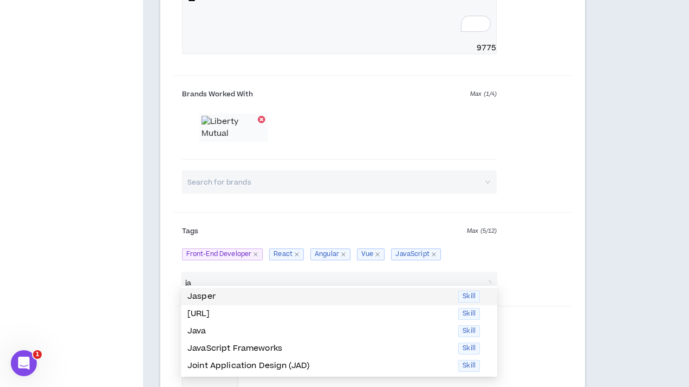
type input "j"
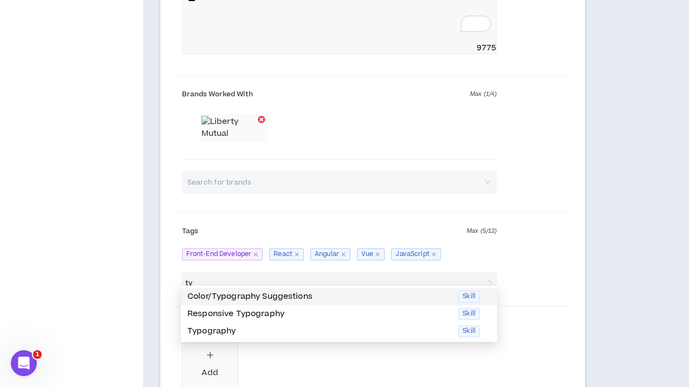
type input "t"
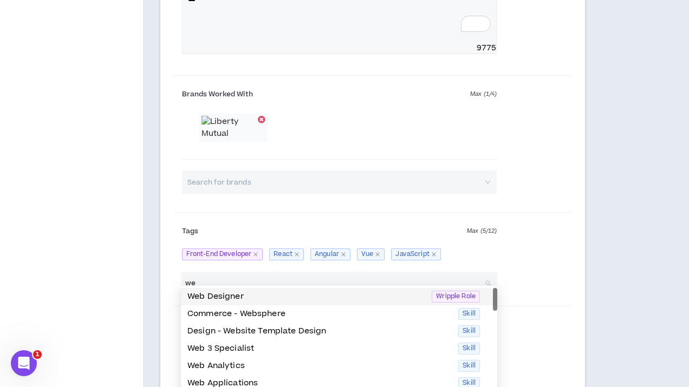
click at [243, 299] on p "Web Designer" at bounding box center [306, 297] width 238 height 12
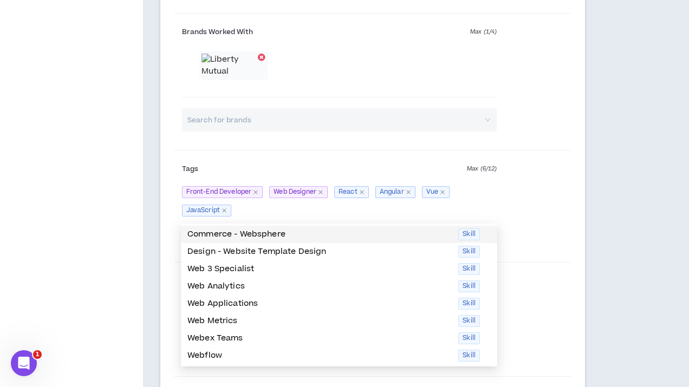
scroll to position [738, 0]
type input "we"
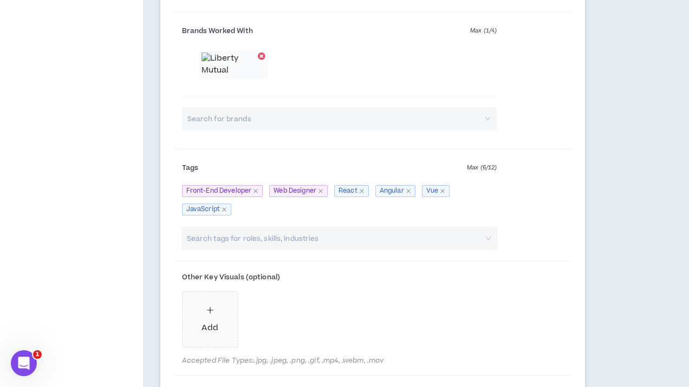
click at [565, 196] on div "Tags Max ( 6 / 12 ) Front-End Developer Web Designer React Angular Vue JavaScri…" at bounding box center [373, 190] width 398 height 73
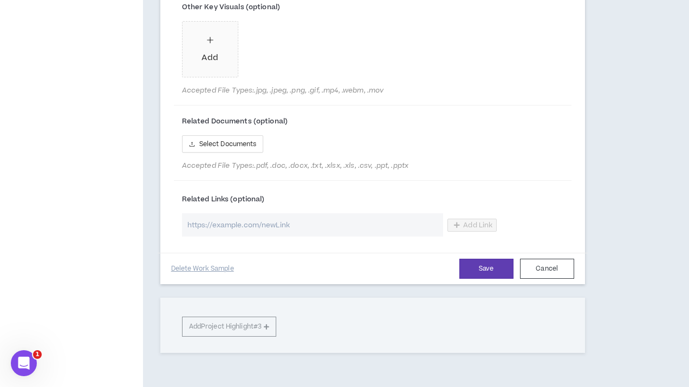
scroll to position [1009, 0]
click at [308, 212] on input "url" at bounding box center [313, 223] width 262 height 23
paste input "[URL][DOMAIN_NAME][DOMAIN_NAME]"
type input "[URL][DOMAIN_NAME][DOMAIN_NAME]"
click at [473, 262] on button "Save" at bounding box center [486, 268] width 54 height 20
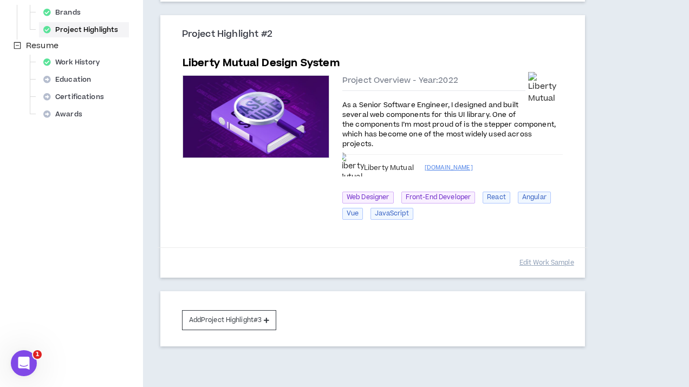
scroll to position [392, 0]
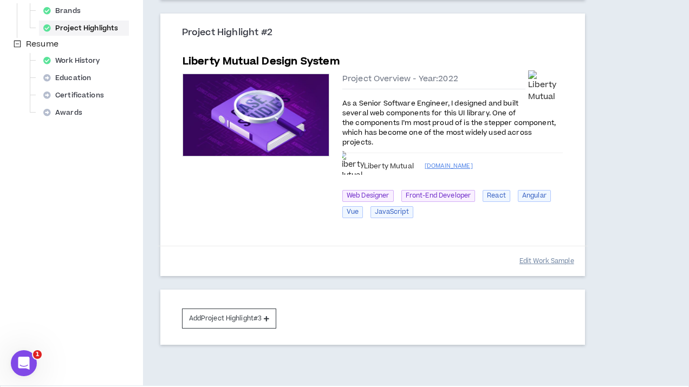
click at [533, 262] on button "Edit Work Sample" at bounding box center [547, 261] width 55 height 19
select select "****"
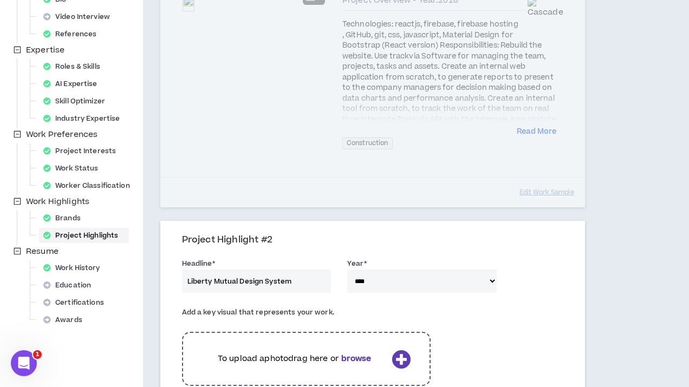
scroll to position [212, 0]
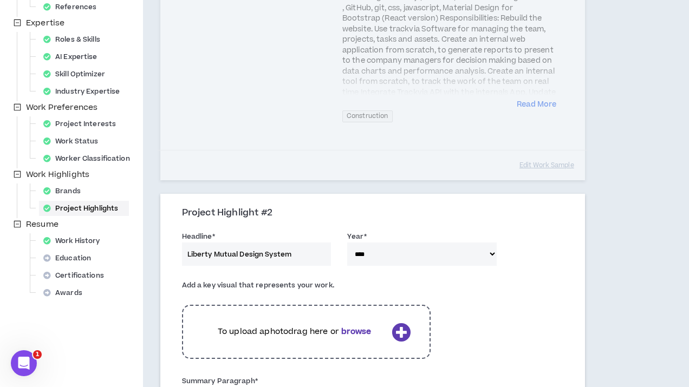
click at [186, 252] on input "Liberty Mutual Design System" at bounding box center [257, 254] width 150 height 23
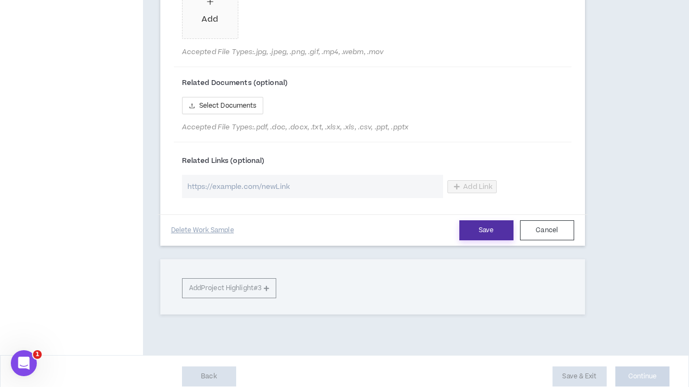
type input "FLUID: Liberty Mutual Design System"
click at [492, 220] on button "Save" at bounding box center [486, 230] width 54 height 20
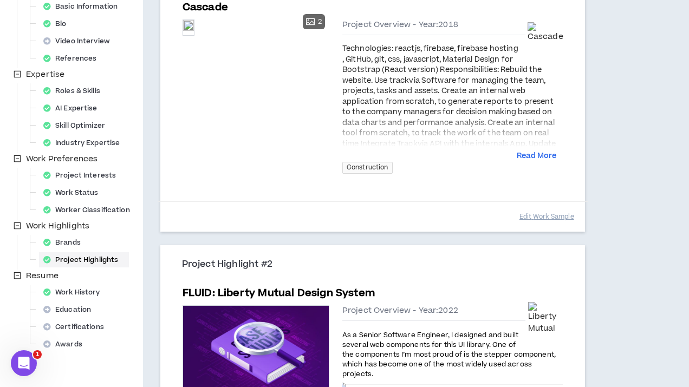
scroll to position [0, 0]
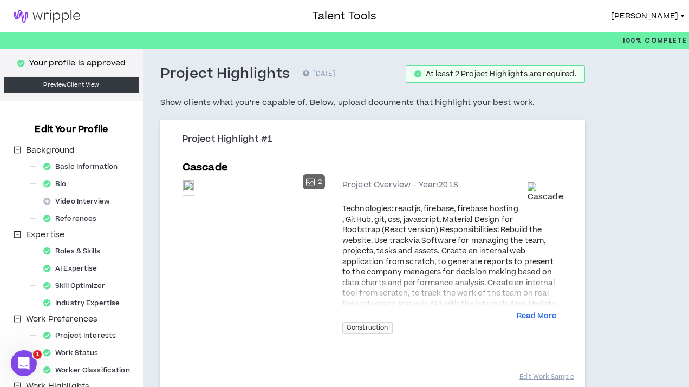
click at [42, 17] on img at bounding box center [47, 16] width 94 height 13
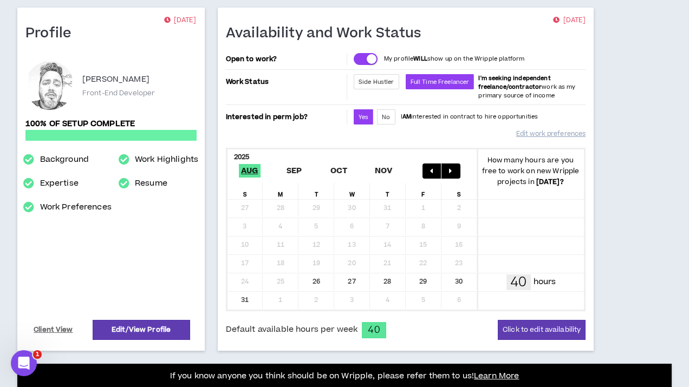
scroll to position [88, 0]
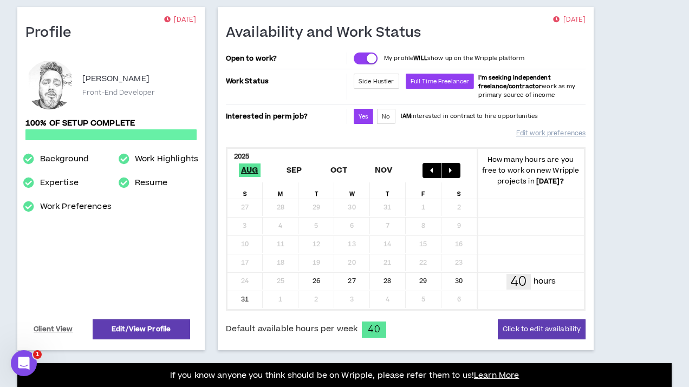
click at [452, 171] on icon "button" at bounding box center [450, 171] width 3 height 8
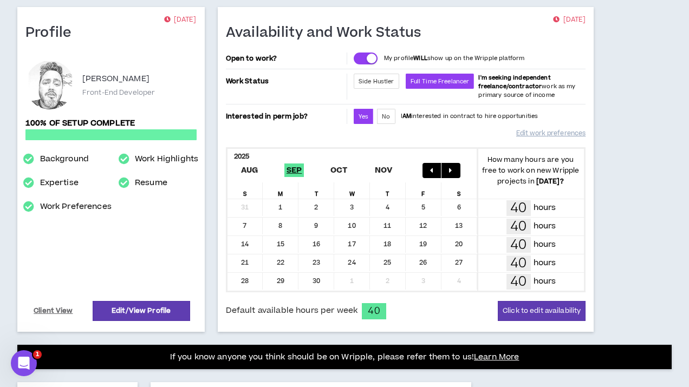
click at [434, 171] on button "button" at bounding box center [432, 170] width 19 height 15
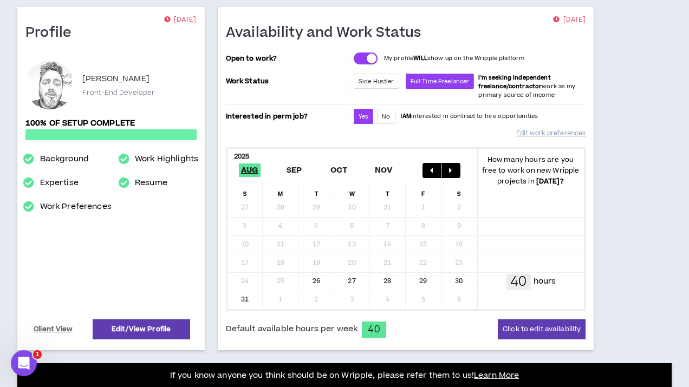
click at [450, 173] on icon "button" at bounding box center [450, 171] width 3 height 8
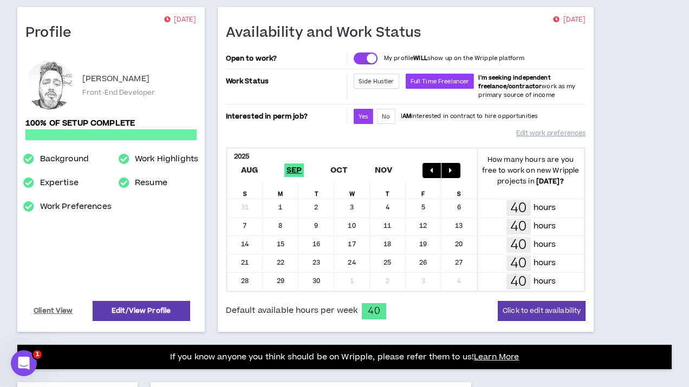
click at [450, 173] on icon "button" at bounding box center [450, 171] width 3 height 8
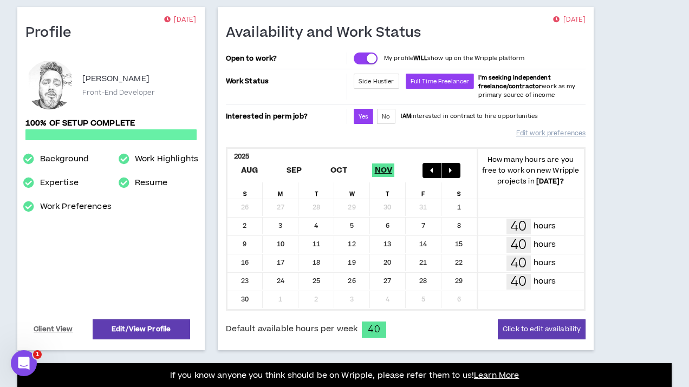
click at [451, 173] on icon "button" at bounding box center [450, 171] width 3 height 8
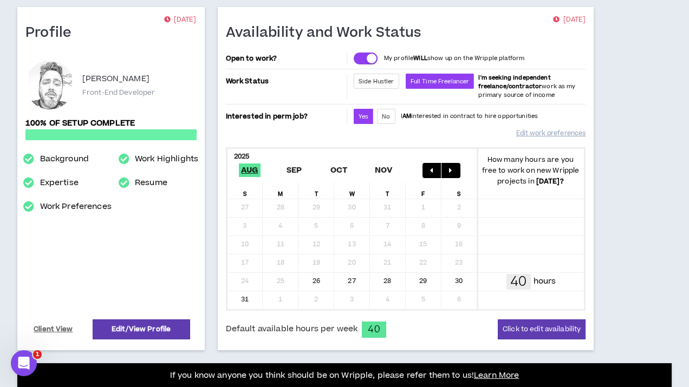
click at [433, 174] on button "button" at bounding box center [432, 170] width 19 height 15
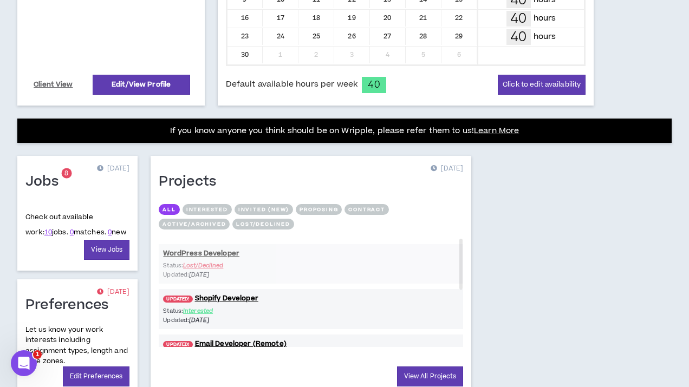
scroll to position [333, 0]
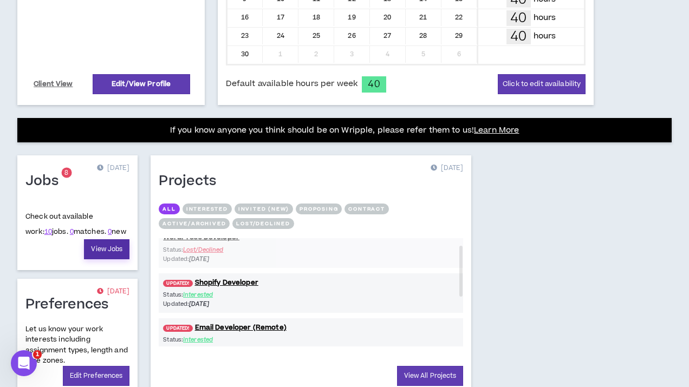
click at [108, 252] on link "View Jobs" at bounding box center [107, 249] width 46 height 20
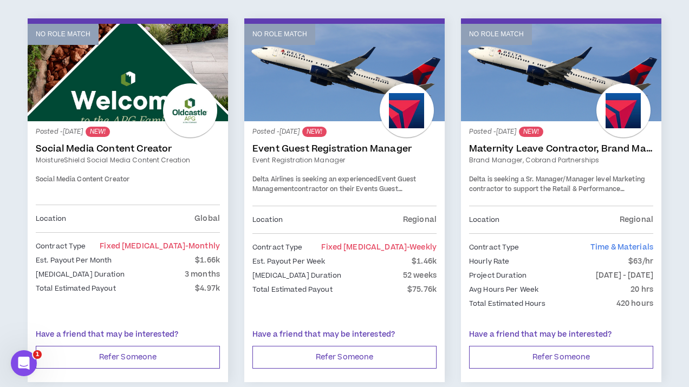
scroll to position [179, 0]
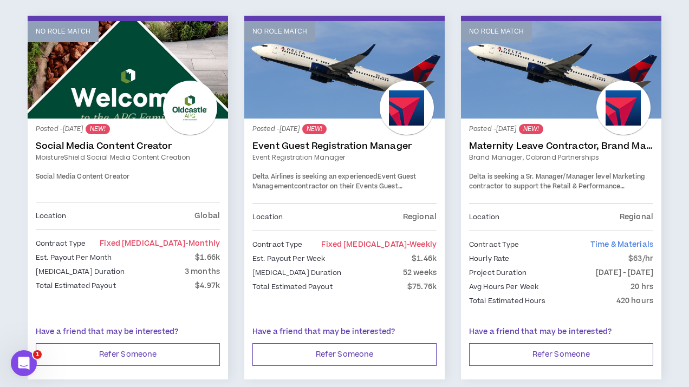
click at [601, 146] on link "Maternity Leave Contractor, Brand Marketing Manager (Cobrand Partnerships)" at bounding box center [561, 146] width 184 height 11
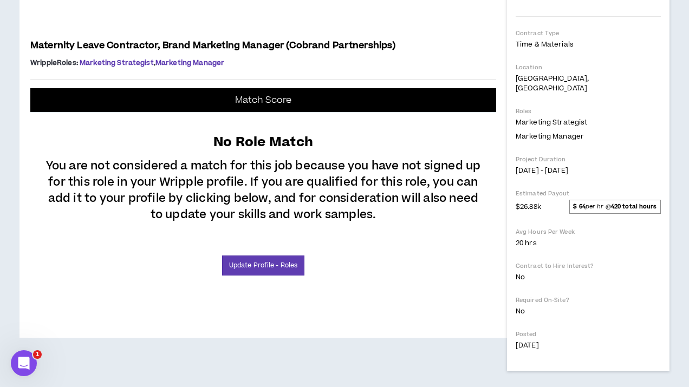
scroll to position [557, 0]
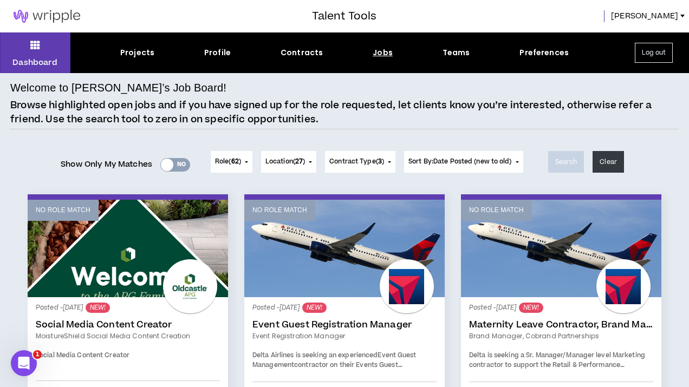
click at [386, 54] on div "Jobs" at bounding box center [383, 52] width 20 height 11
click at [381, 53] on div "Jobs" at bounding box center [383, 52] width 20 height 11
click at [244, 165] on button "Role ( 62 )" at bounding box center [232, 162] width 42 height 22
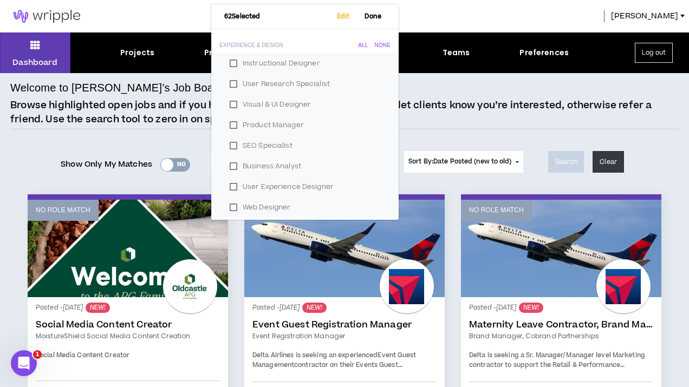
click at [459, 116] on p "Browse highlighted open jobs and if you have signed up for the role requested, …" at bounding box center [344, 113] width 669 height 28
